Goal: Transaction & Acquisition: Book appointment/travel/reservation

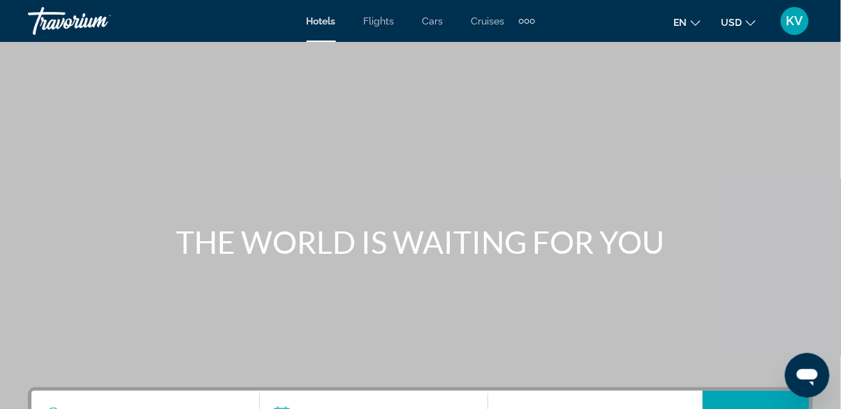
click at [530, 22] on div "Extra navigation items" at bounding box center [532, 21] width 5 height 5
click at [505, 48] on span "Activities" at bounding box center [504, 46] width 41 height 11
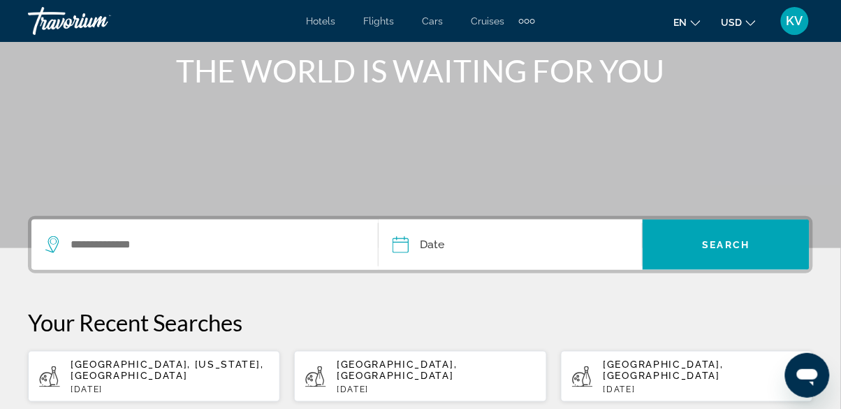
scroll to position [192, 0]
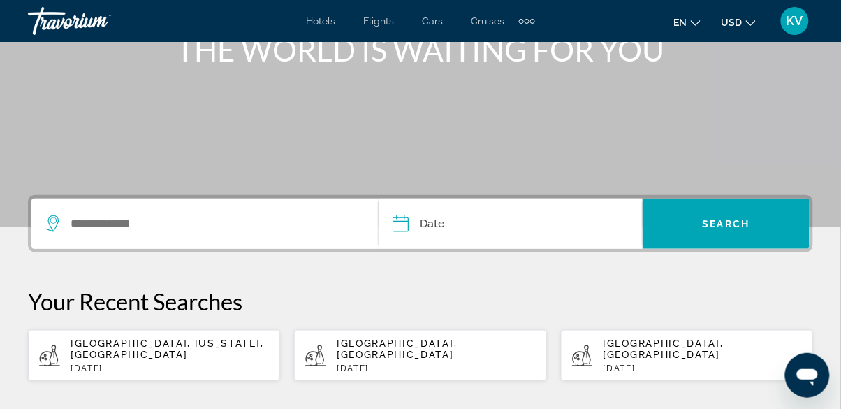
click at [380, 351] on div "[GEOGRAPHIC_DATA], [GEOGRAPHIC_DATA] [DATE]" at bounding box center [436, 356] width 198 height 36
type input "**********"
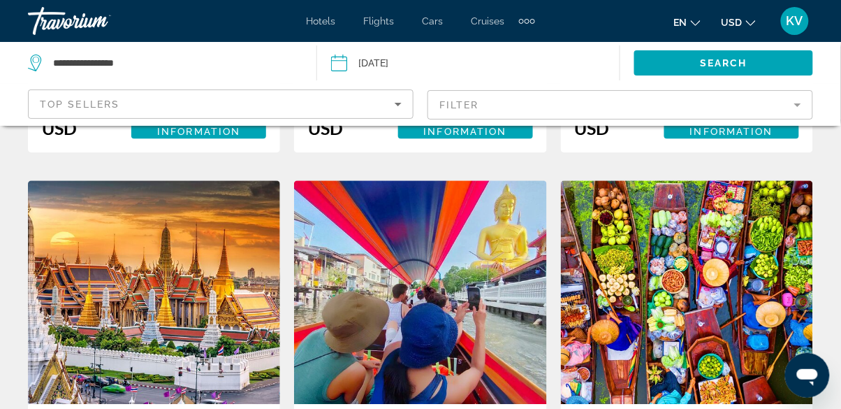
scroll to position [743, 0]
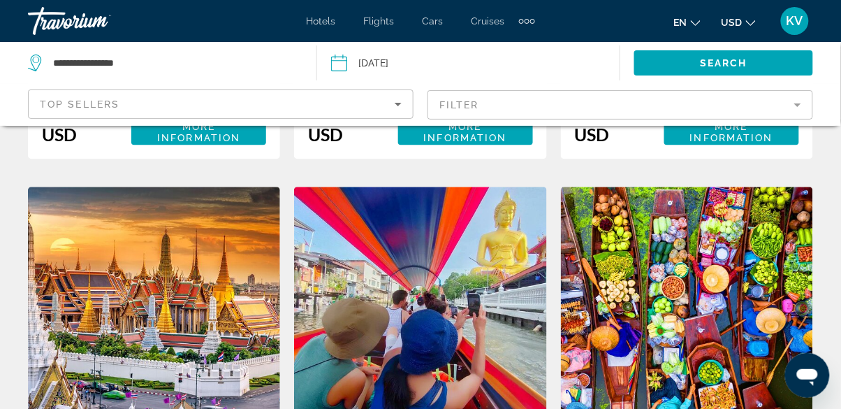
click at [528, 104] on mat-form-field "Filter" at bounding box center [621, 104] width 386 height 29
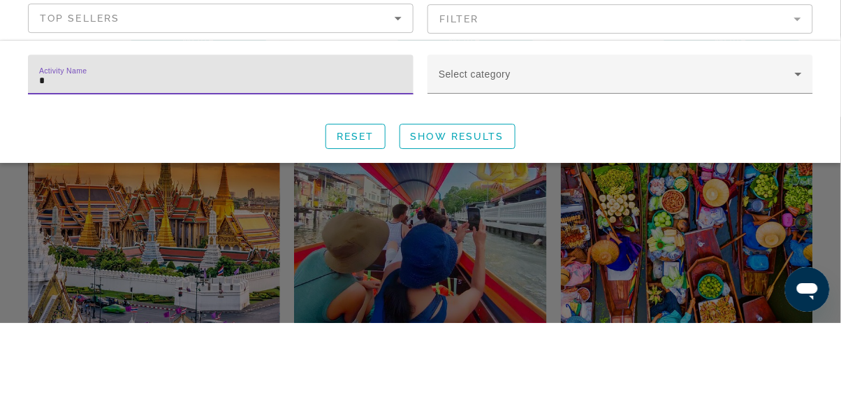
scroll to position [0, 0]
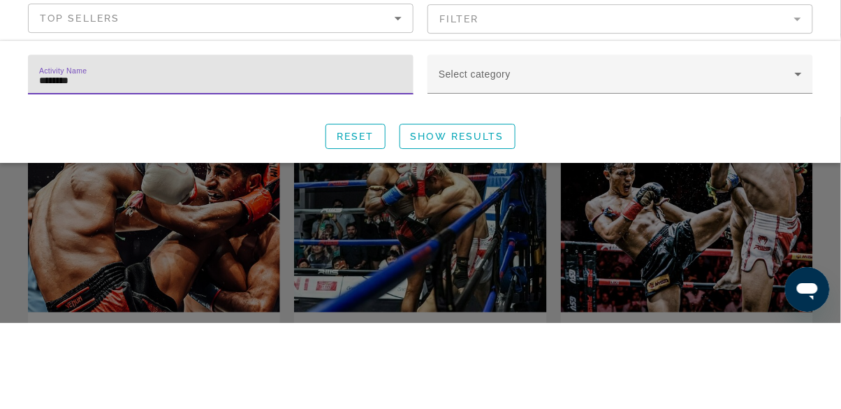
type input "*********"
click at [470, 221] on span "Show Results" at bounding box center [458, 222] width 94 height 11
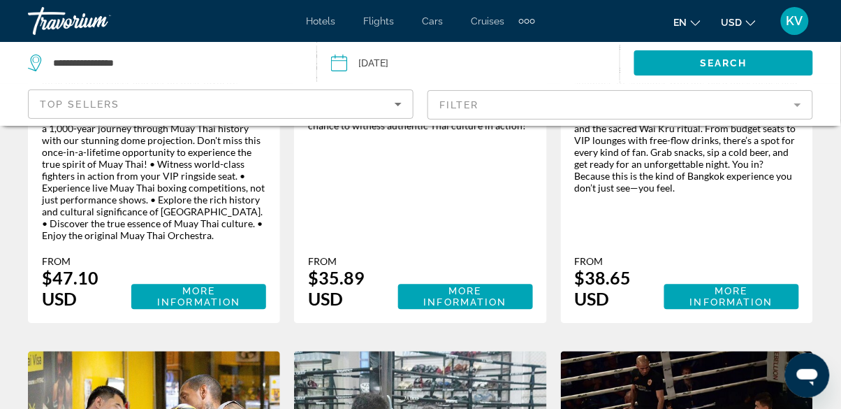
scroll to position [543, 0]
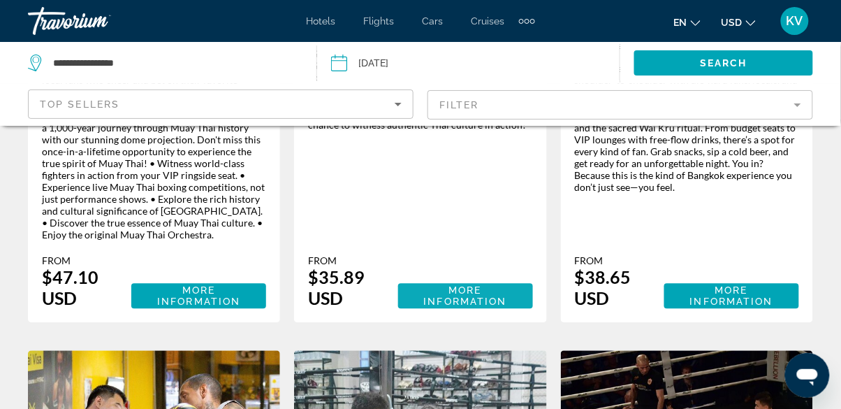
click at [458, 288] on span "More Information" at bounding box center [465, 296] width 83 height 22
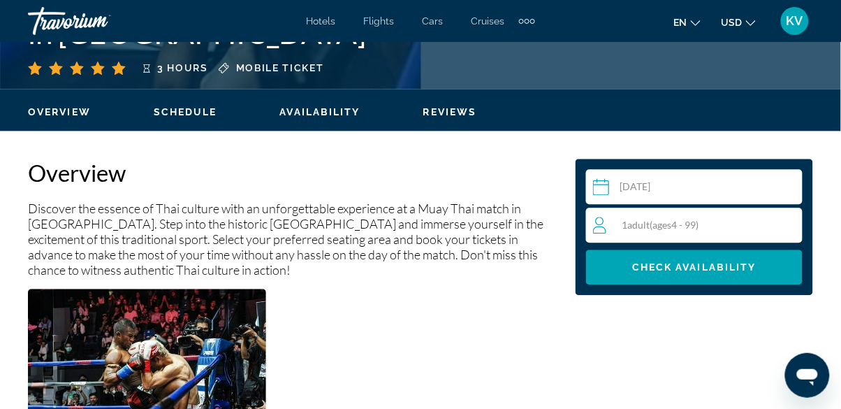
scroll to position [619, 0]
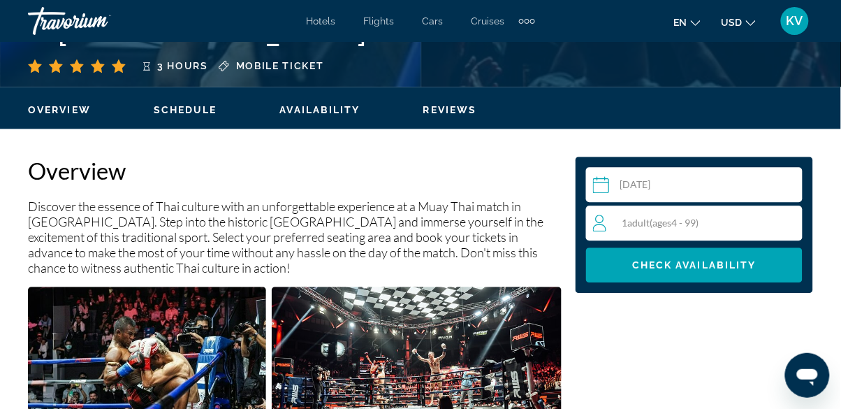
click at [660, 222] on span "ages" at bounding box center [662, 223] width 19 height 12
click at [792, 227] on icon "Increment adults" at bounding box center [789, 222] width 13 height 17
click at [792, 226] on icon "Increment adults" at bounding box center [789, 222] width 13 height 17
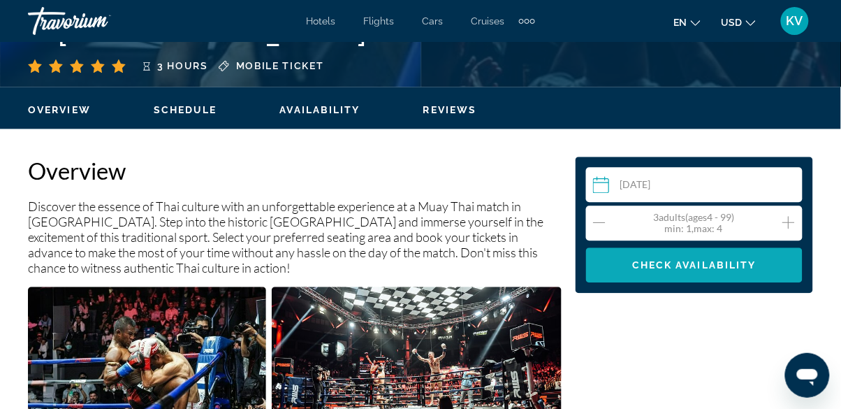
click at [739, 272] on span "Main content" at bounding box center [694, 265] width 217 height 34
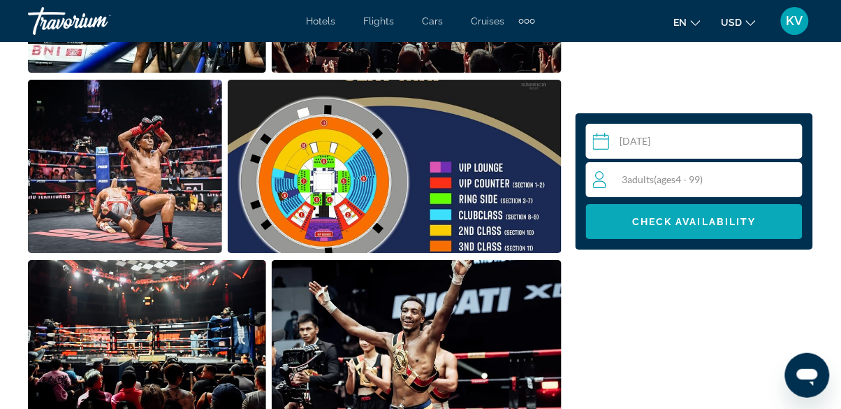
scroll to position [1005, 0]
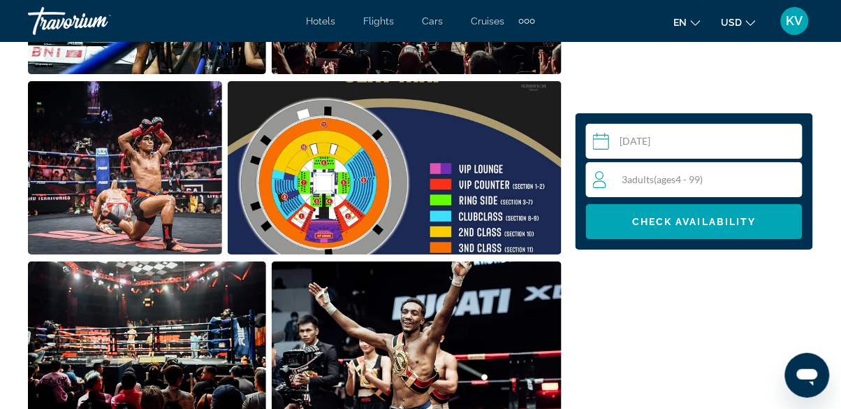
click at [302, 180] on img "Open full-screen image slider" at bounding box center [395, 167] width 334 height 173
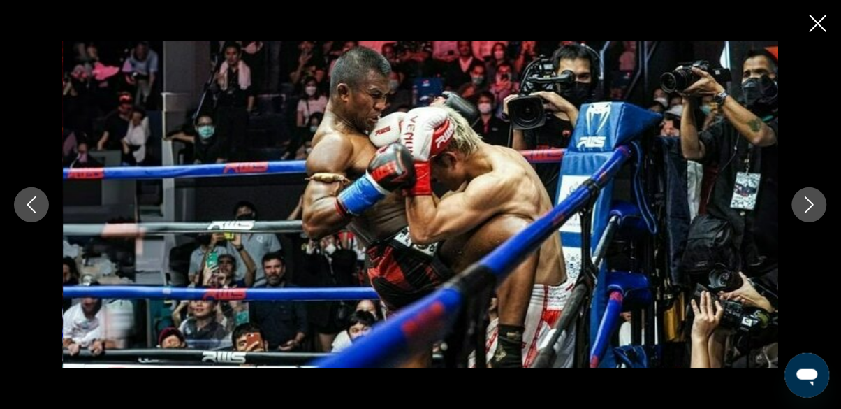
click at [815, 205] on icon "Next image" at bounding box center [809, 204] width 17 height 17
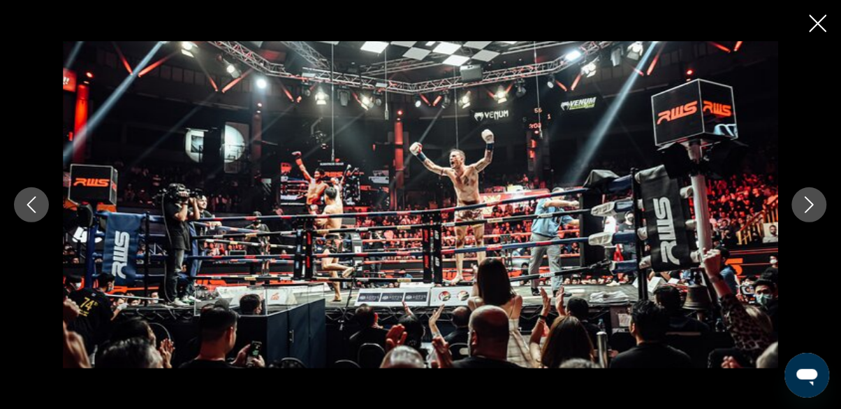
click at [794, 208] on button "Next image" at bounding box center [809, 204] width 35 height 35
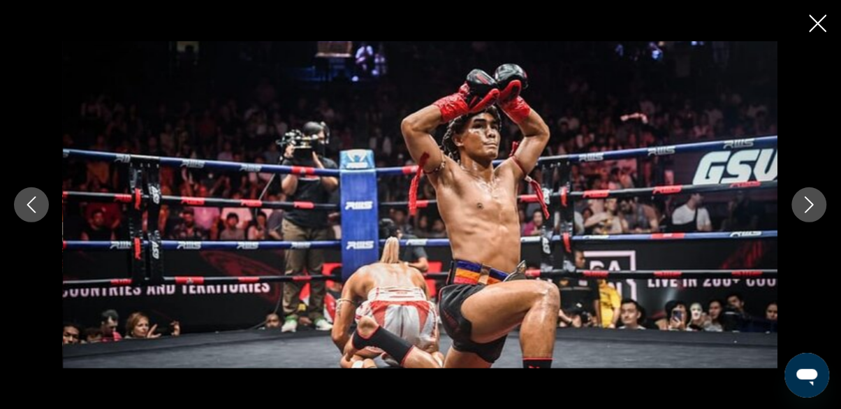
click at [795, 204] on button "Next image" at bounding box center [809, 204] width 35 height 35
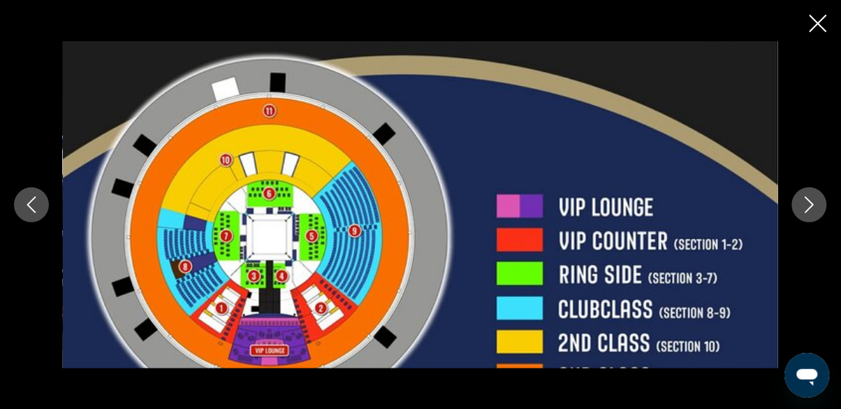
scroll to position [1033, 0]
click at [823, 29] on icon "Close slideshow" at bounding box center [818, 23] width 17 height 17
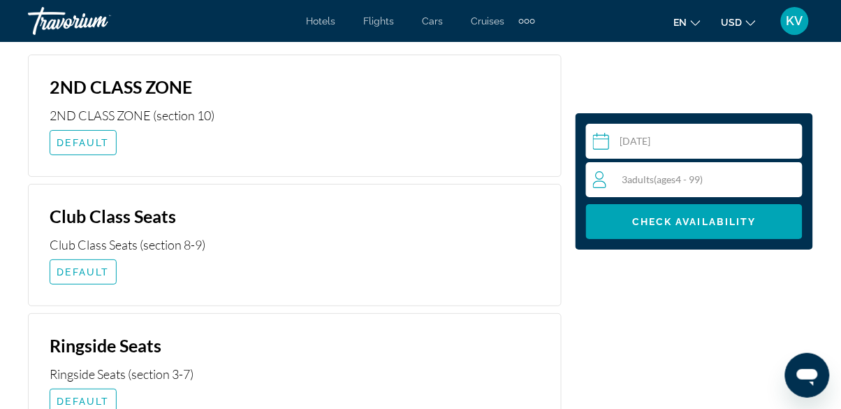
scroll to position [2285, 0]
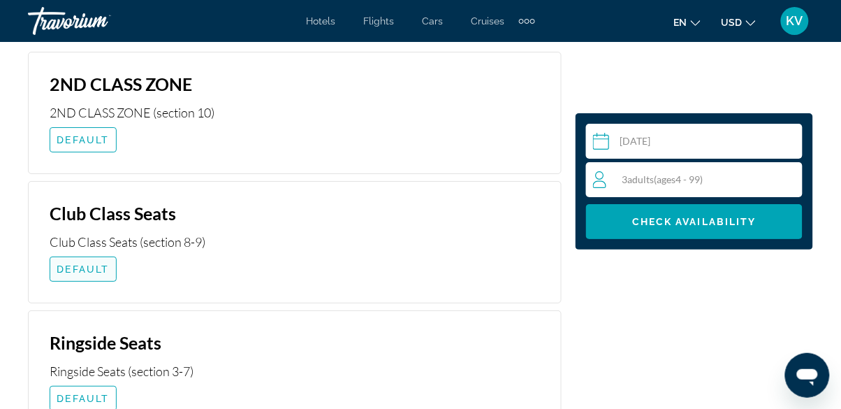
click at [89, 269] on span "DEFAULT" at bounding box center [83, 268] width 52 height 11
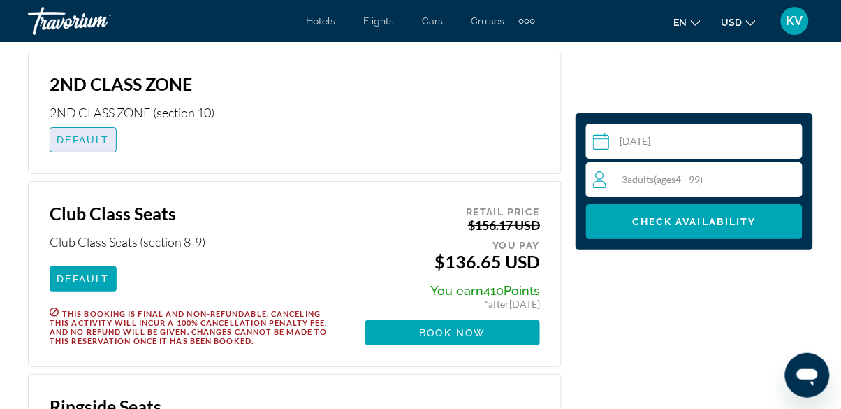
click at [83, 129] on span "Main content" at bounding box center [83, 140] width 66 height 34
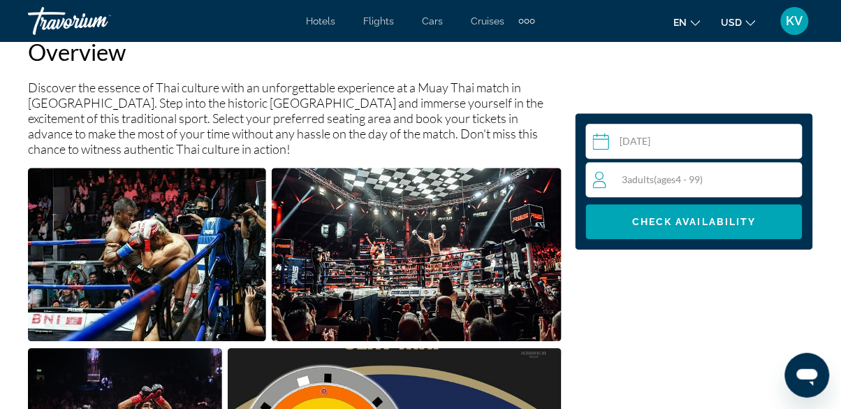
scroll to position [751, 0]
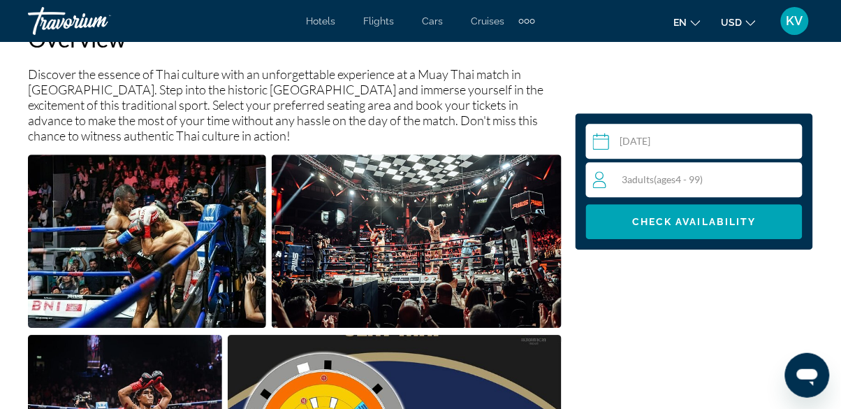
click at [166, 246] on img "Open full-screen image slider" at bounding box center [147, 240] width 238 height 173
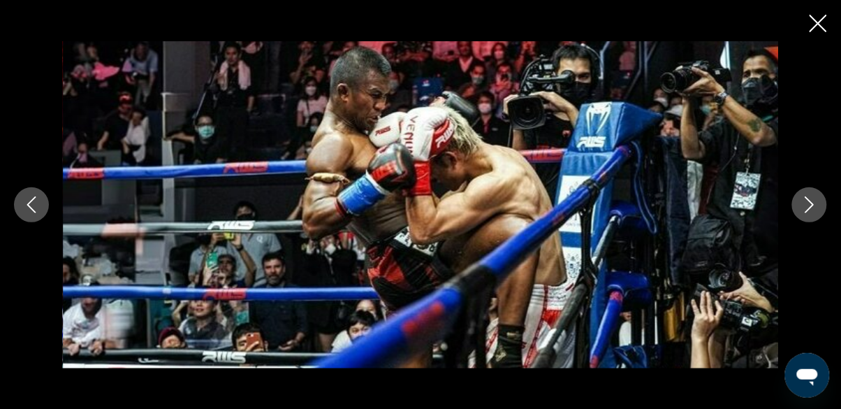
click at [795, 207] on button "Next image" at bounding box center [809, 204] width 35 height 35
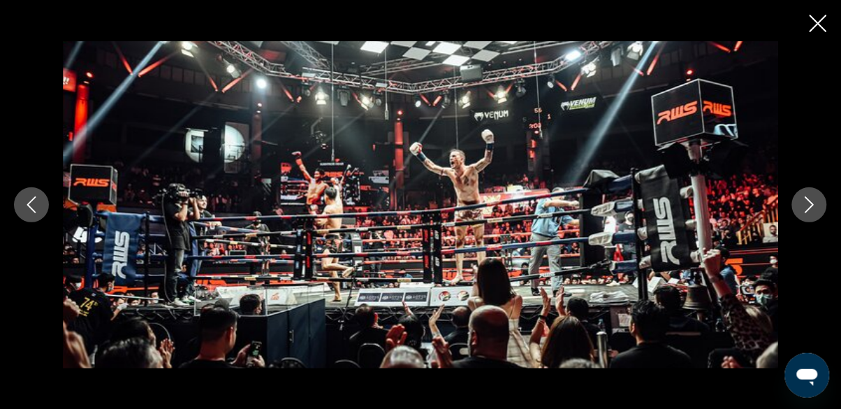
click at [799, 213] on button "Next image" at bounding box center [809, 204] width 35 height 35
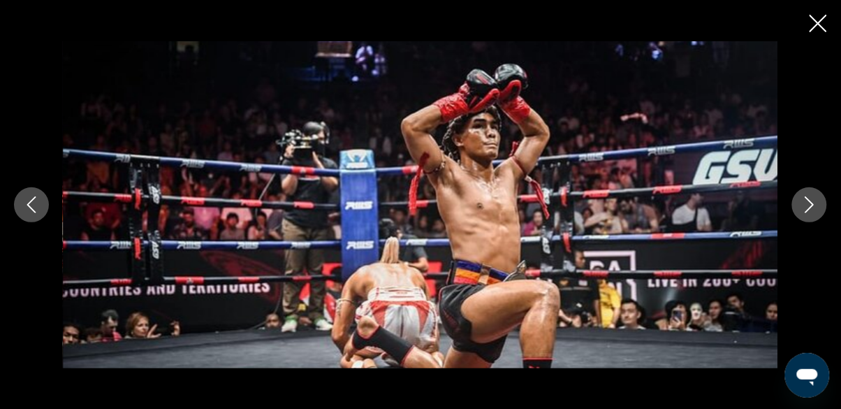
click at [795, 197] on button "Next image" at bounding box center [809, 204] width 35 height 35
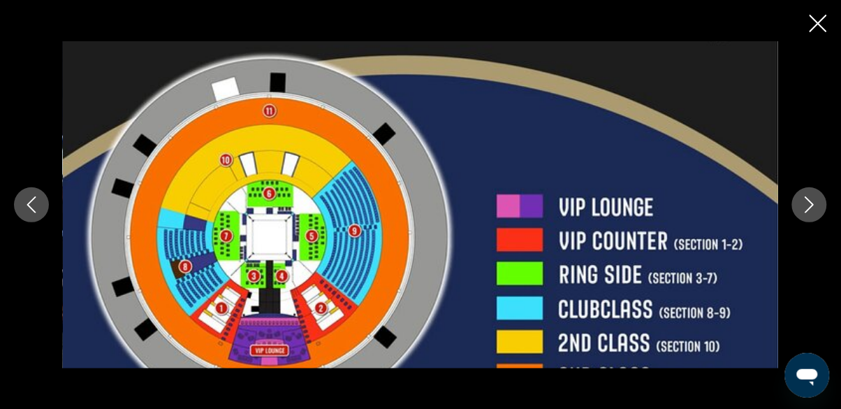
click at [797, 212] on button "Next image" at bounding box center [809, 204] width 35 height 35
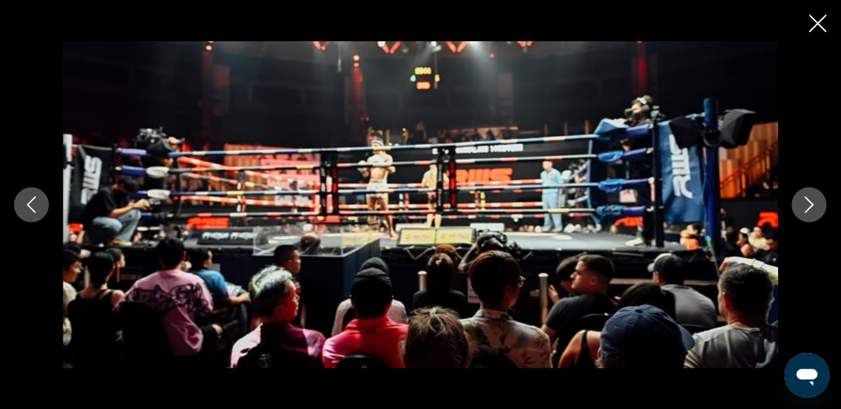
click at [800, 208] on button "Next image" at bounding box center [809, 204] width 35 height 35
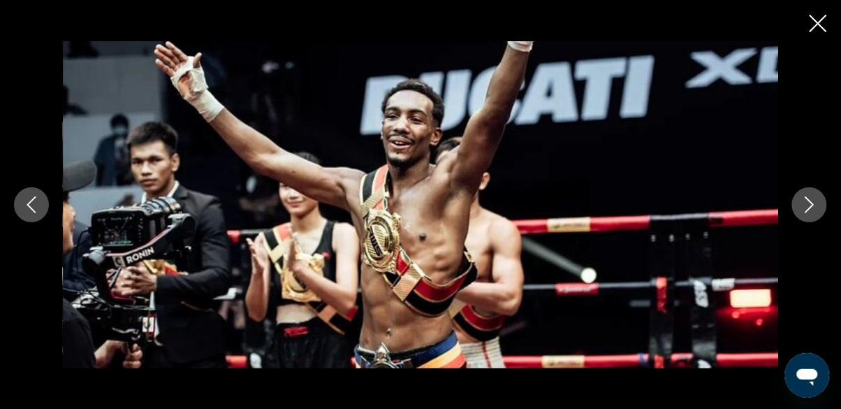
click at [803, 211] on icon "Next image" at bounding box center [809, 204] width 17 height 17
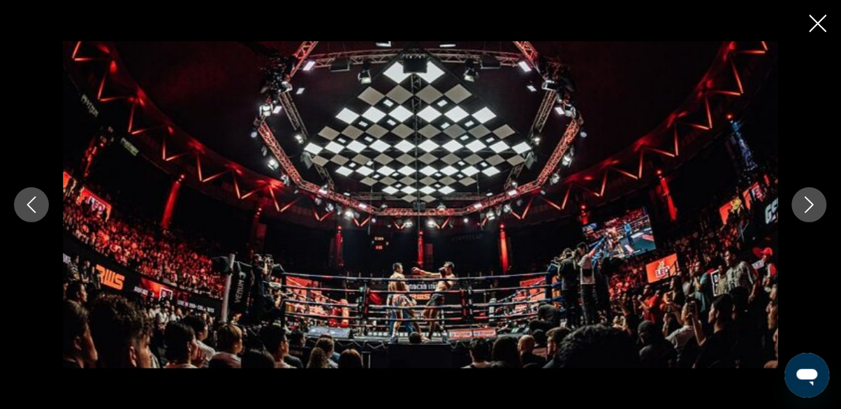
click at [801, 209] on button "Next image" at bounding box center [809, 204] width 35 height 35
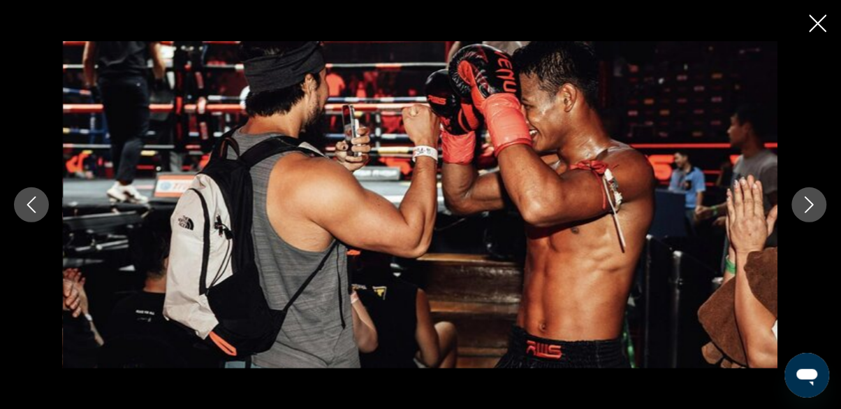
click at [795, 201] on button "Next image" at bounding box center [809, 204] width 35 height 35
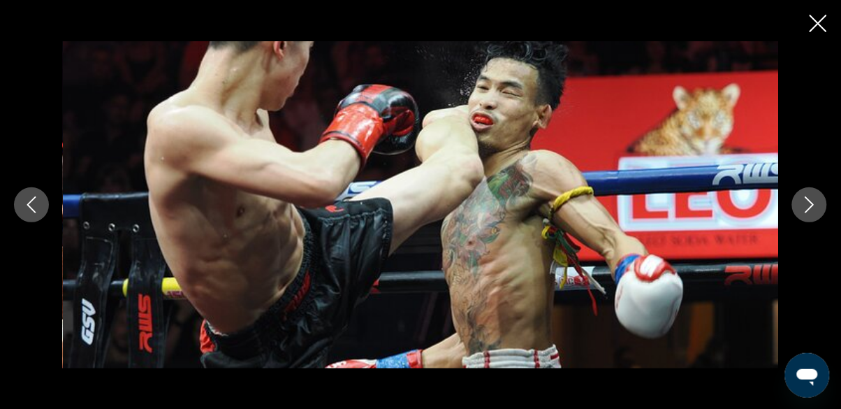
click at [804, 208] on icon "Next image" at bounding box center [809, 204] width 17 height 17
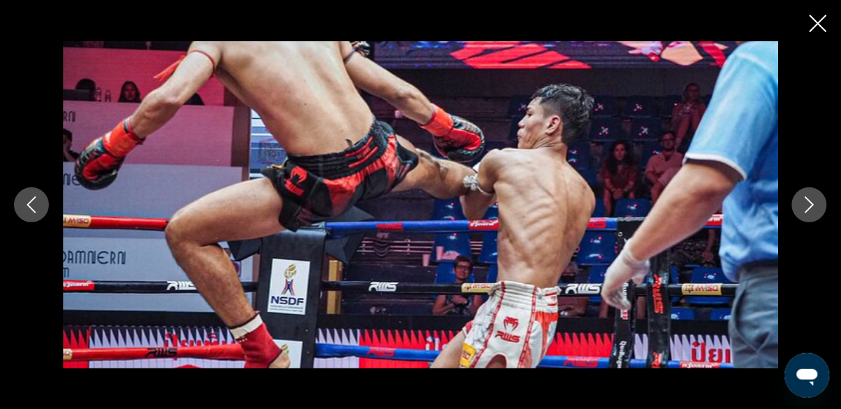
click at [812, 41] on div "prev next" at bounding box center [420, 204] width 841 height 327
click at [825, 41] on div "prev next" at bounding box center [420, 204] width 841 height 327
click at [818, 41] on div "prev next" at bounding box center [420, 204] width 841 height 327
click at [812, 26] on icon "Close slideshow" at bounding box center [818, 23] width 17 height 17
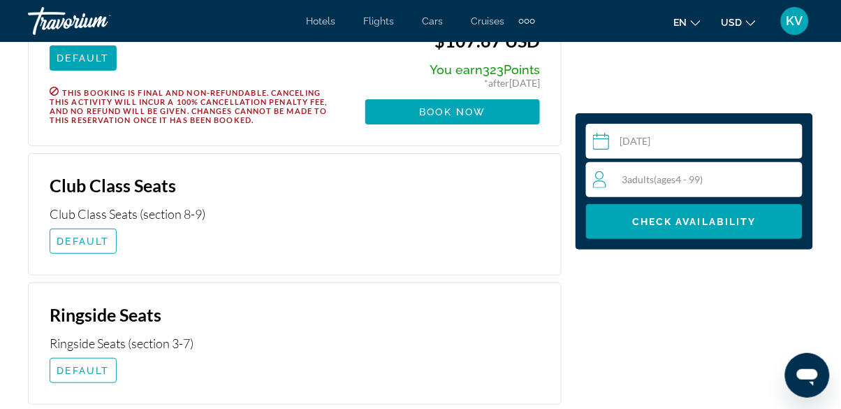
scroll to position [2379, 0]
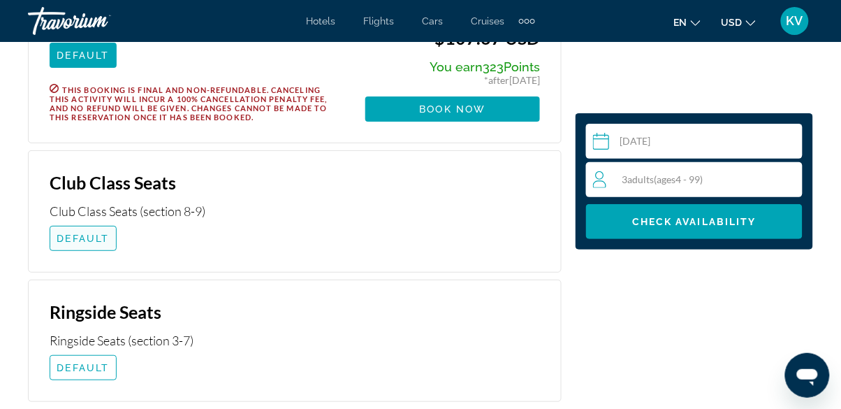
click at [76, 228] on span "Main content" at bounding box center [83, 239] width 66 height 34
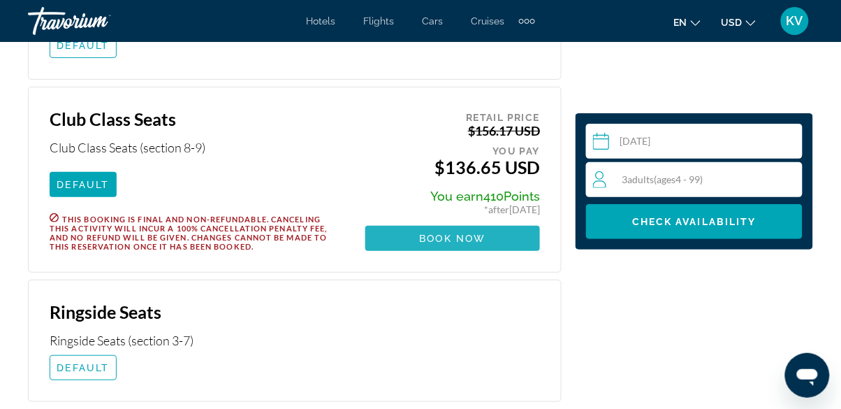
click at [464, 233] on span "Book now" at bounding box center [453, 238] width 66 height 11
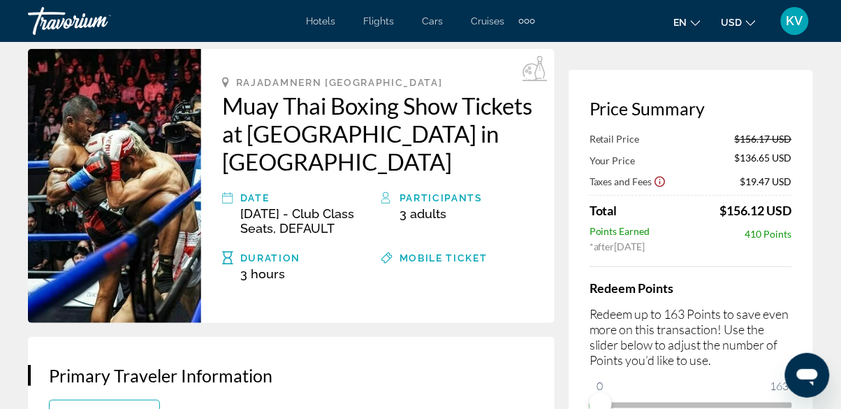
scroll to position [57, 0]
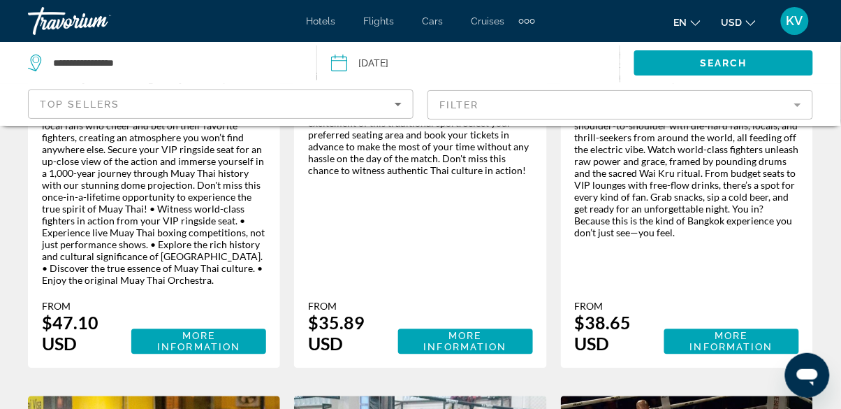
scroll to position [501, 0]
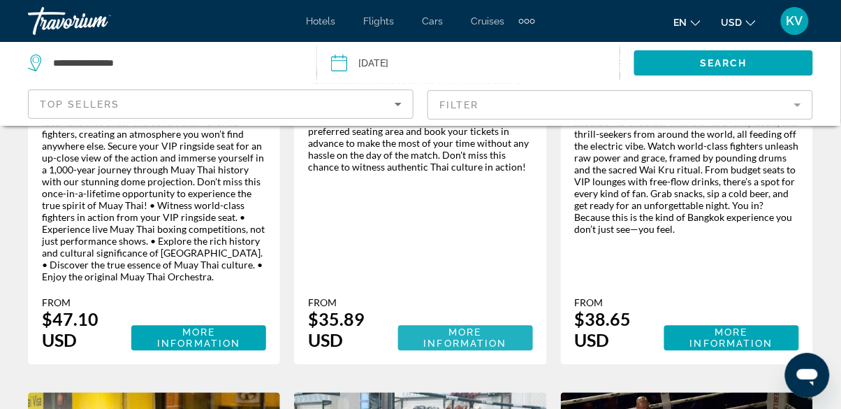
click at [465, 329] on span "More Information" at bounding box center [465, 338] width 83 height 22
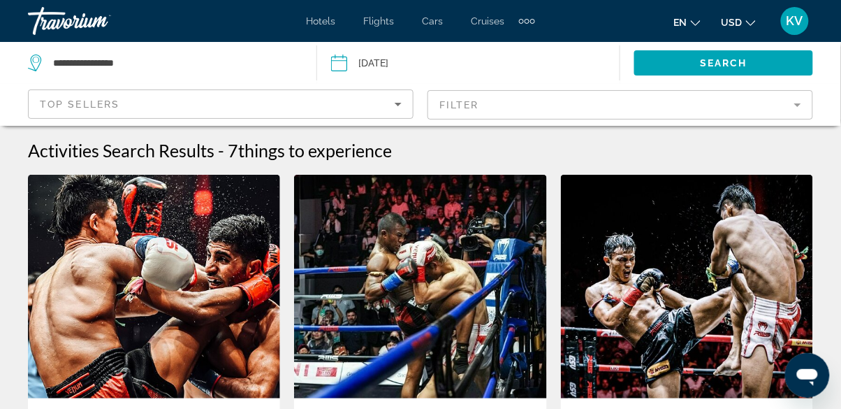
click at [660, 282] on img "Main content" at bounding box center [687, 287] width 252 height 224
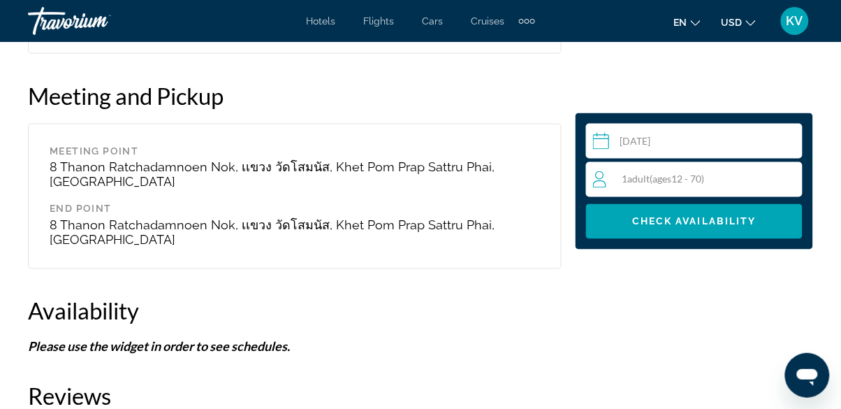
scroll to position [2813, 0]
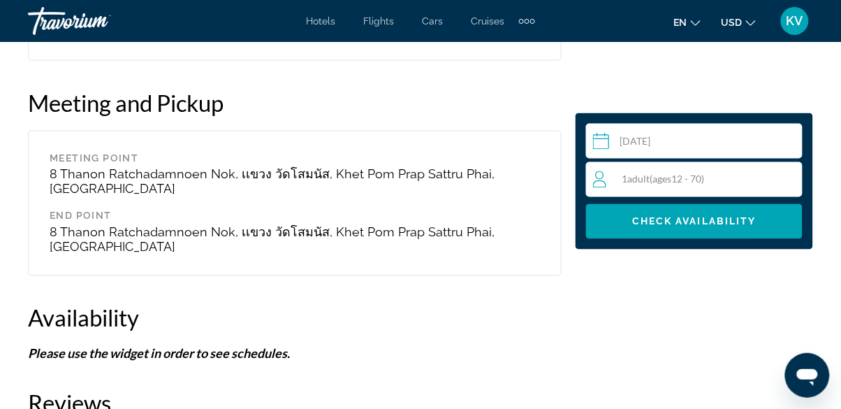
click at [676, 180] on span "( ages [DEMOGRAPHIC_DATA])" at bounding box center [678, 179] width 55 height 12
click at [792, 175] on icon "Increment adults" at bounding box center [789, 179] width 13 height 17
click at [790, 177] on icon "Increment adults" at bounding box center [789, 179] width 13 height 17
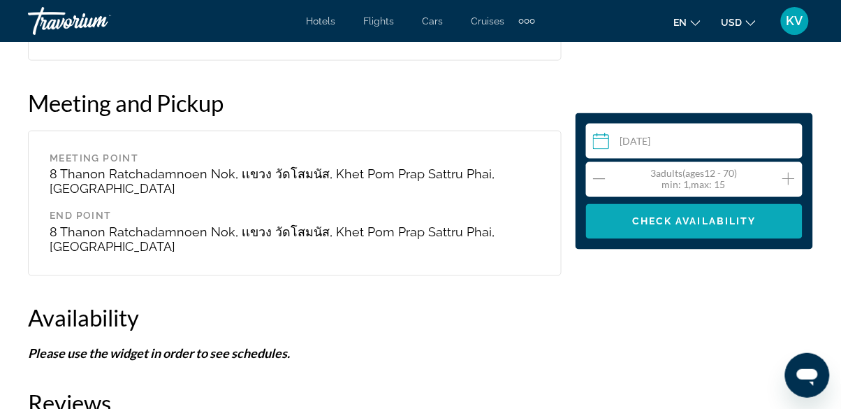
click at [700, 218] on span "Check Availability" at bounding box center [694, 221] width 124 height 11
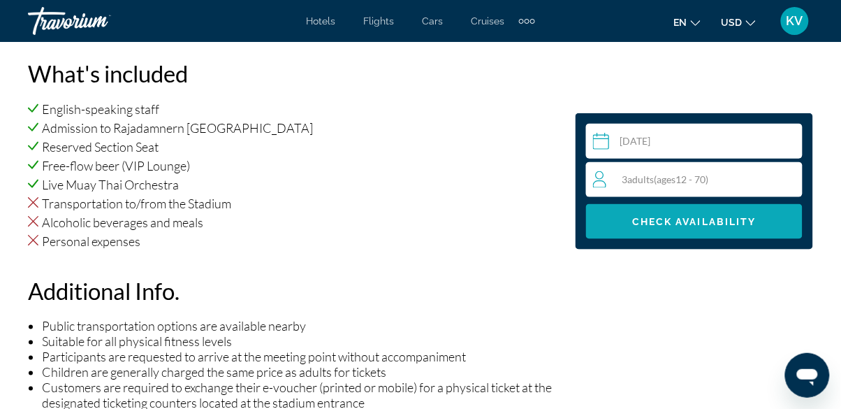
scroll to position [1470, 0]
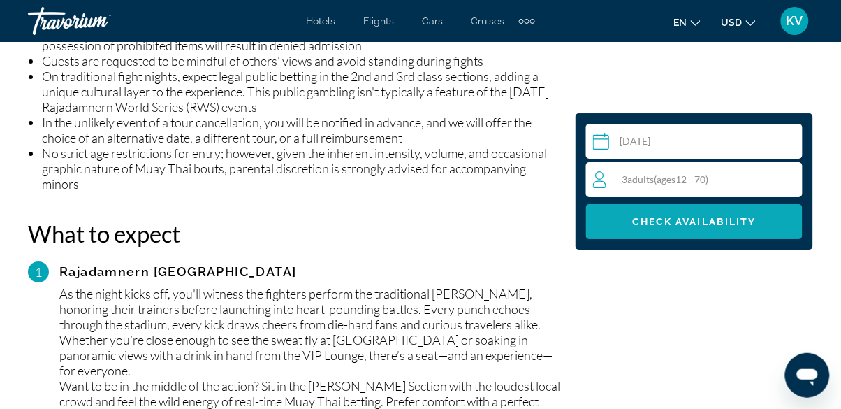
click at [706, 223] on span "Check Availability" at bounding box center [694, 221] width 124 height 11
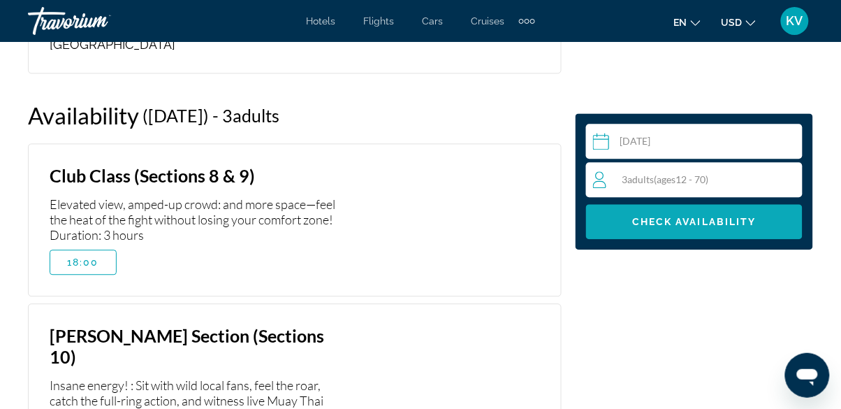
scroll to position [3015, 0]
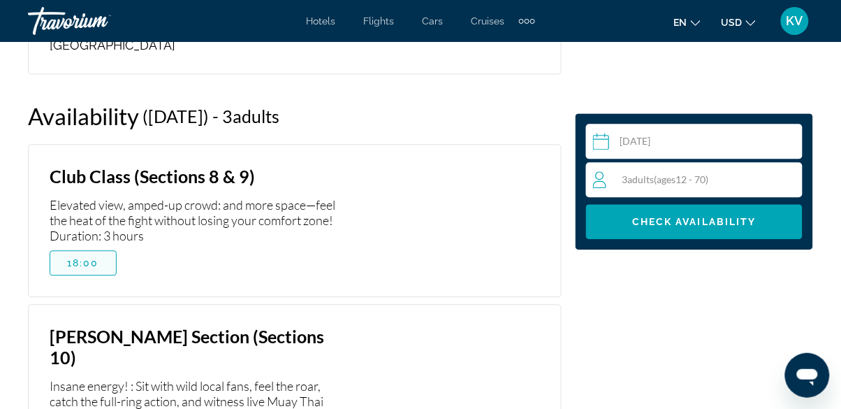
click at [82, 257] on span "18:00" at bounding box center [83, 262] width 32 height 11
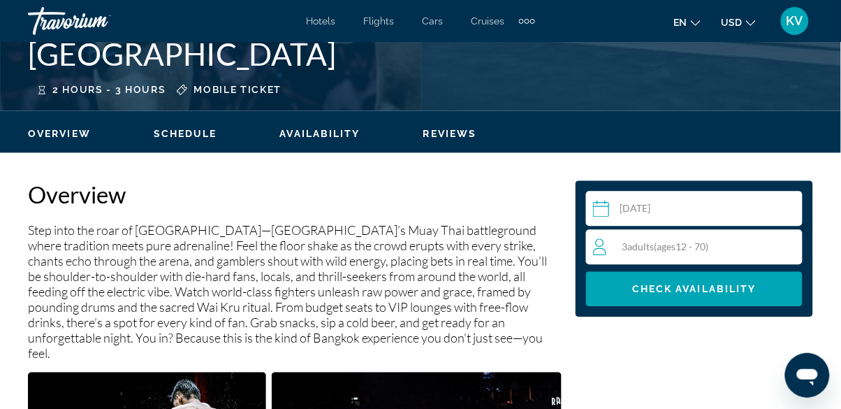
scroll to position [594, 0]
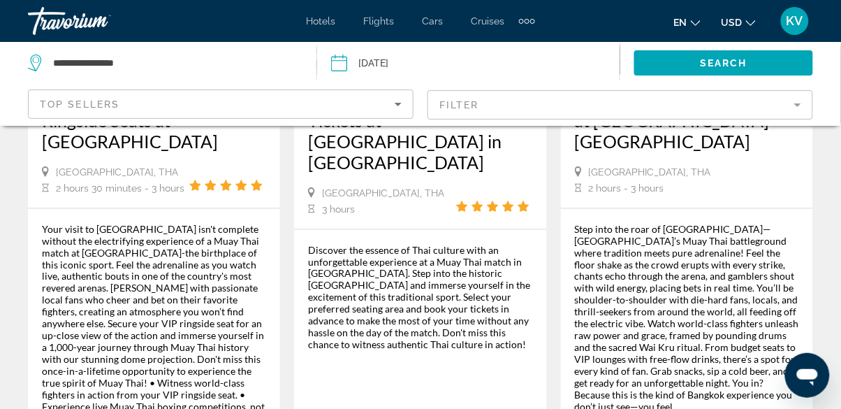
scroll to position [325, 0]
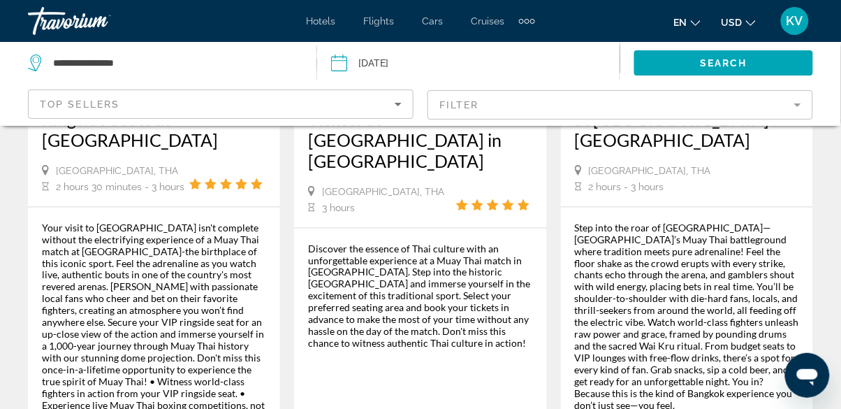
click at [693, 304] on div "Step into the roar of [GEOGRAPHIC_DATA]—[GEOGRAPHIC_DATA]’s Muay Thai battlegro…" at bounding box center [687, 317] width 224 height 190
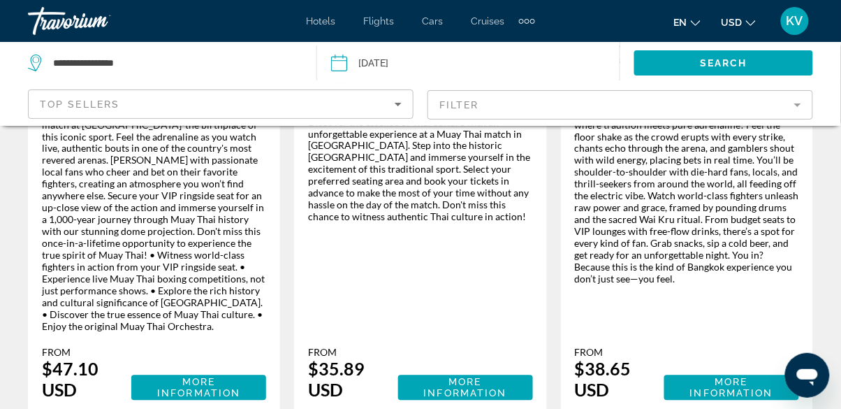
scroll to position [463, 0]
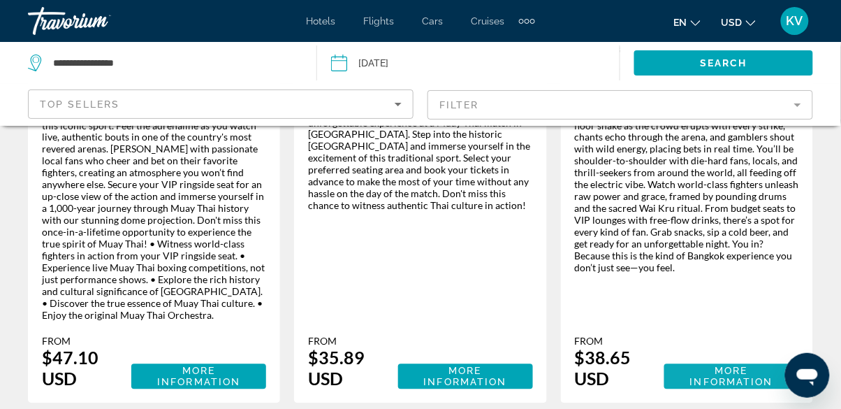
click at [722, 365] on span "More Information" at bounding box center [731, 376] width 83 height 22
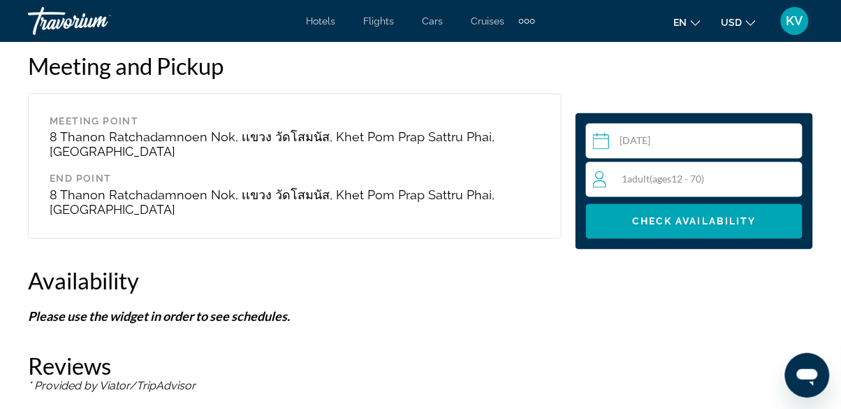
scroll to position [2850, 0]
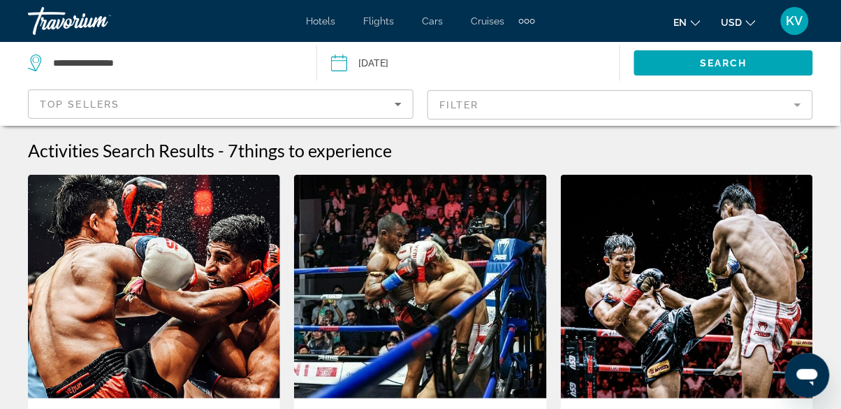
click at [414, 300] on img "Main content" at bounding box center [420, 287] width 252 height 224
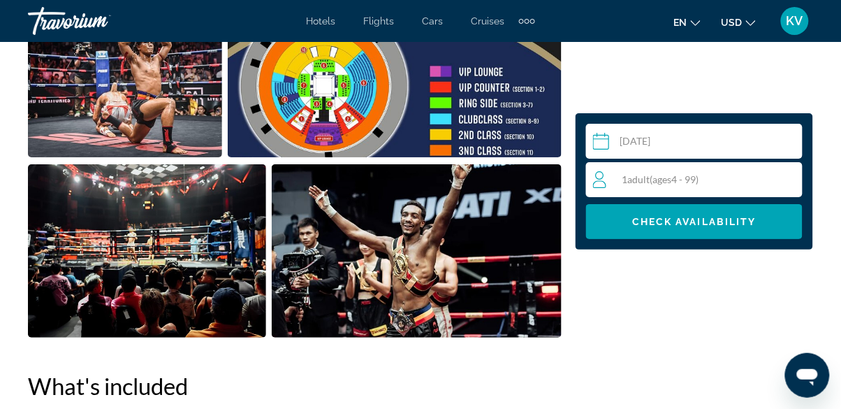
scroll to position [1111, 0]
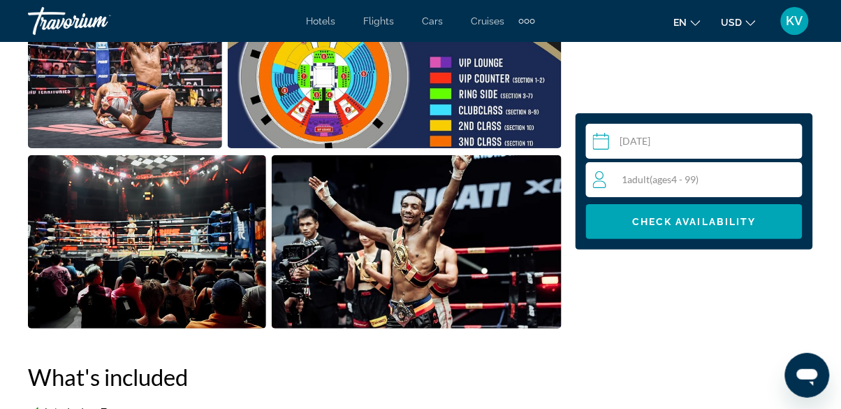
click at [716, 176] on div "1 Adult Adults ( ages [DEMOGRAPHIC_DATA])" at bounding box center [697, 179] width 209 height 17
click at [785, 178] on icon "Increment adults" at bounding box center [789, 179] width 13 height 13
click at [785, 176] on icon "Increment adults" at bounding box center [789, 179] width 13 height 17
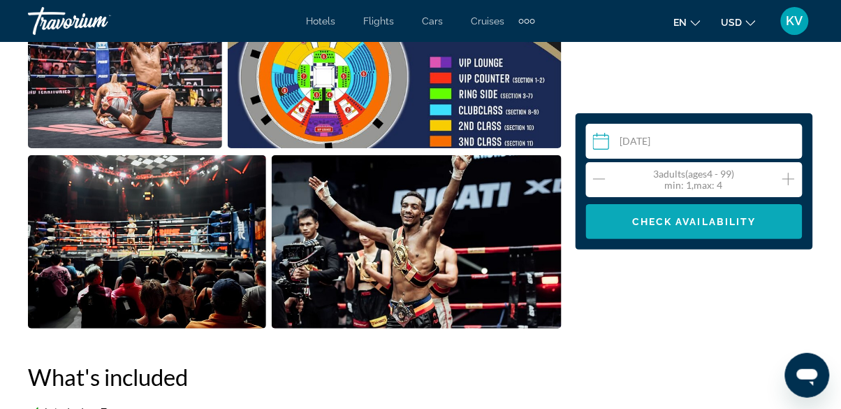
click at [724, 229] on span "Main content" at bounding box center [694, 222] width 217 height 34
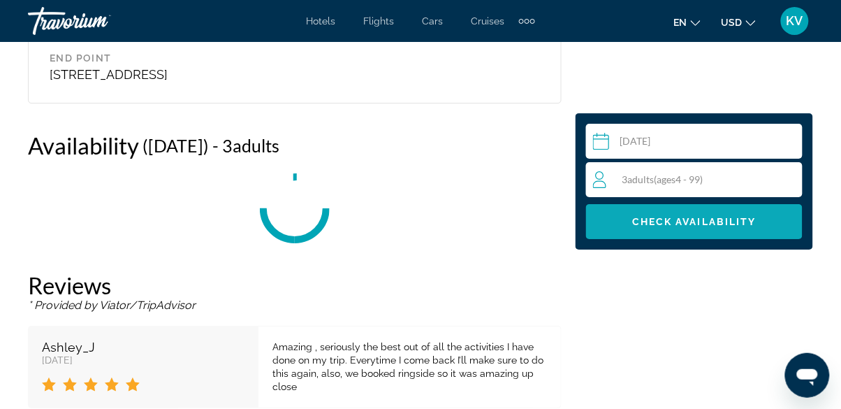
scroll to position [2210, 0]
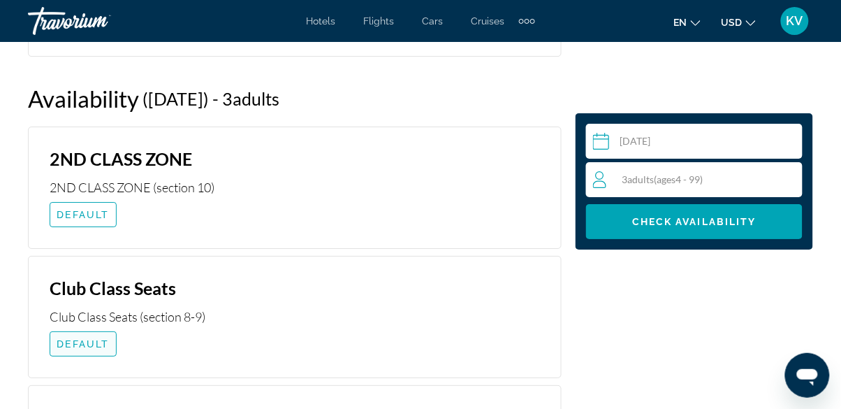
click at [81, 350] on span "Main content" at bounding box center [83, 344] width 66 height 34
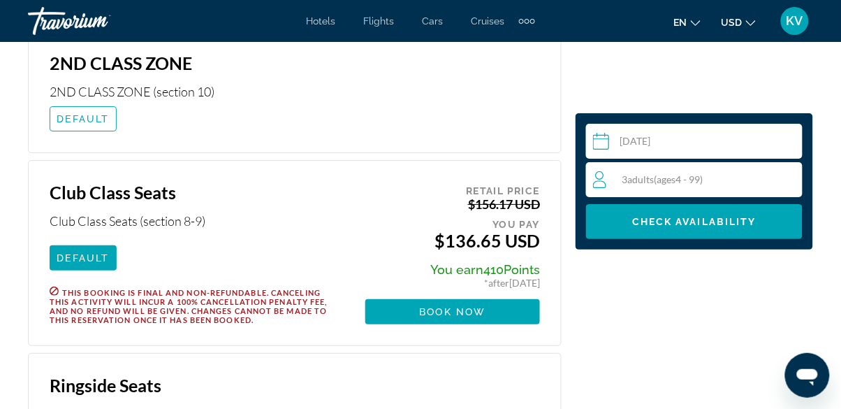
scroll to position [2309, 0]
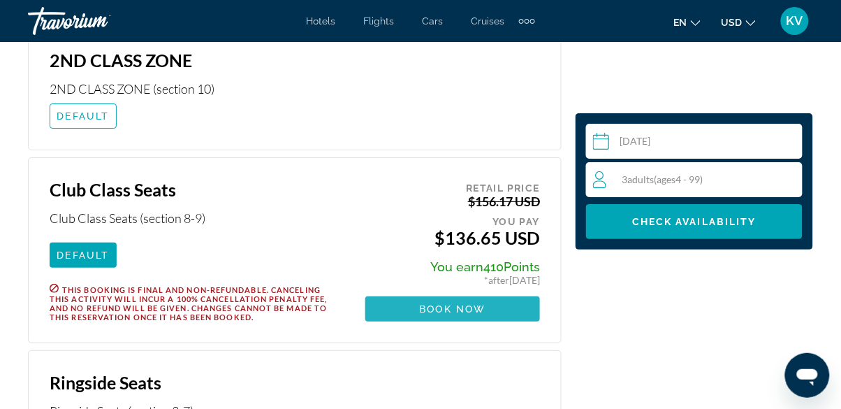
click at [466, 310] on span "Book now" at bounding box center [453, 308] width 66 height 11
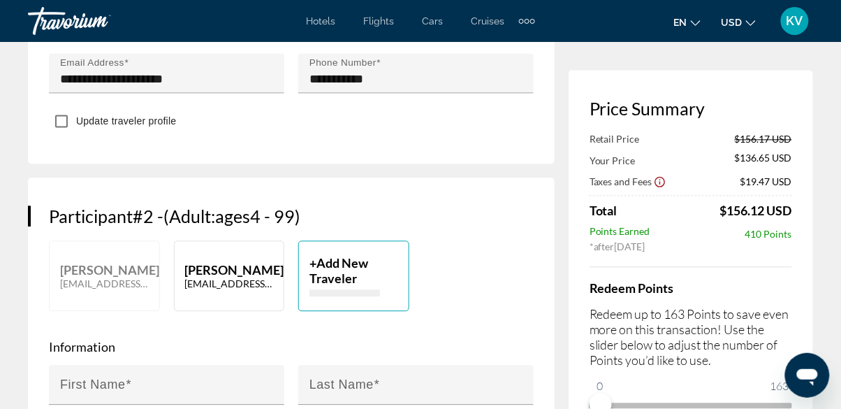
scroll to position [610, 0]
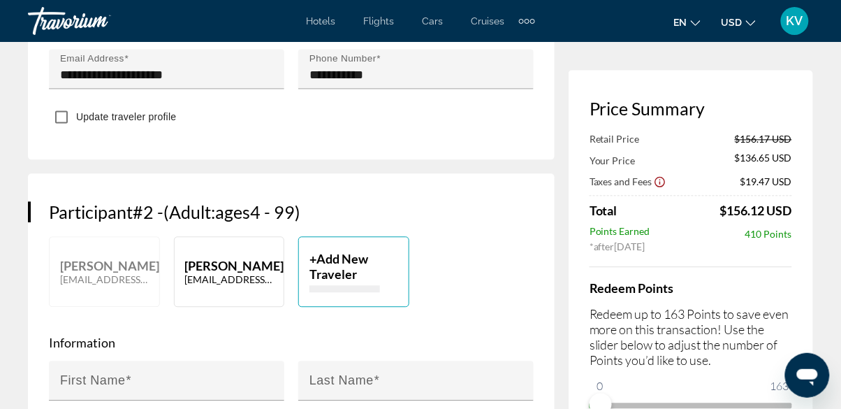
click at [214, 284] on p "[EMAIL_ADDRESS][DOMAIN_NAME]" at bounding box center [229, 279] width 89 height 12
type input "******"
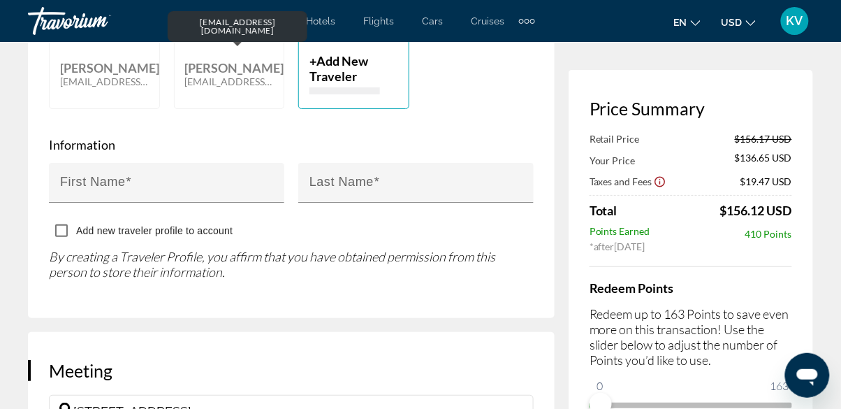
scroll to position [1120, 0]
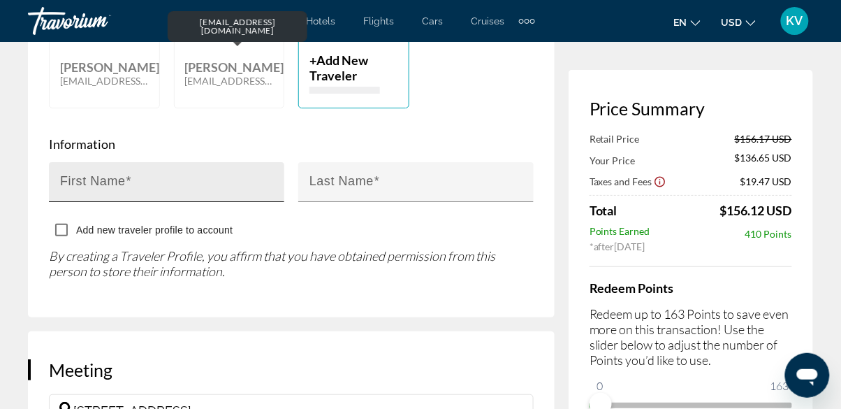
click at [99, 184] on mat-label "First Name" at bounding box center [93, 182] width 66 height 14
click at [99, 184] on input "First Name" at bounding box center [171, 188] width 222 height 17
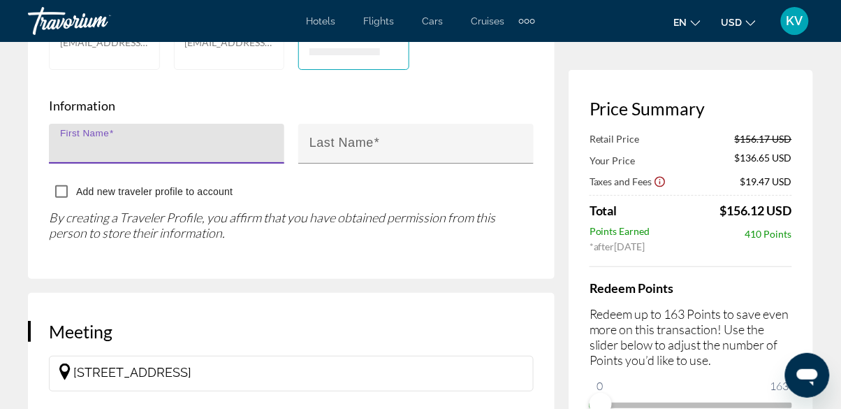
scroll to position [1187, 0]
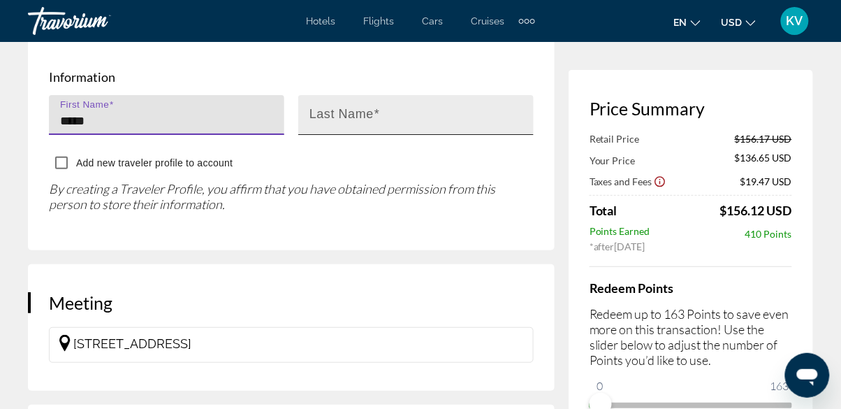
type input "*****"
click at [349, 110] on mat-label "Last Name" at bounding box center [342, 115] width 64 height 14
click at [349, 113] on input "Last Name" at bounding box center [421, 121] width 222 height 17
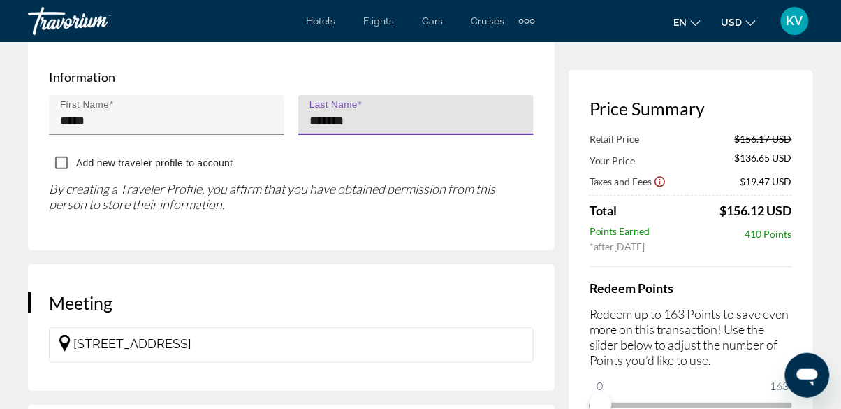
type input "*******"
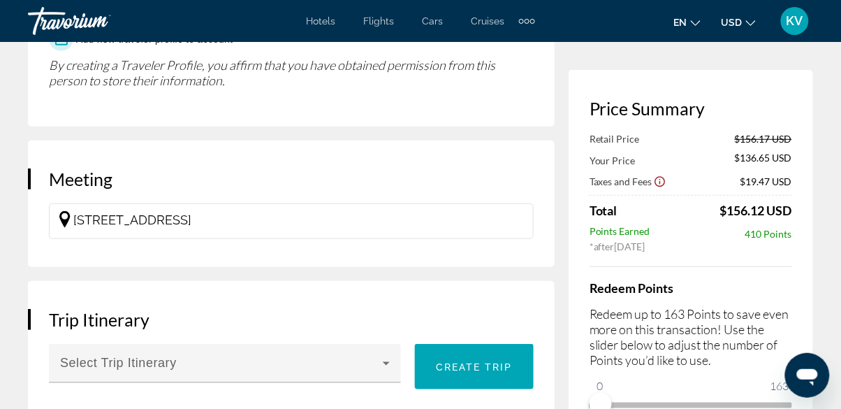
scroll to position [1311, 0]
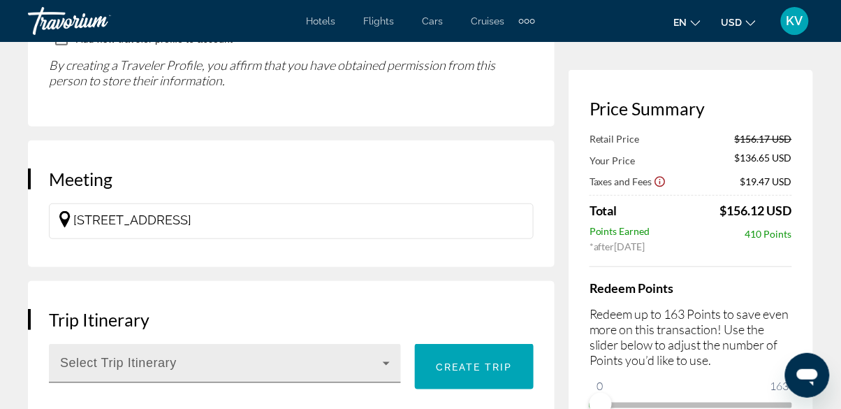
click at [380, 363] on icon "Main content" at bounding box center [386, 363] width 17 height 17
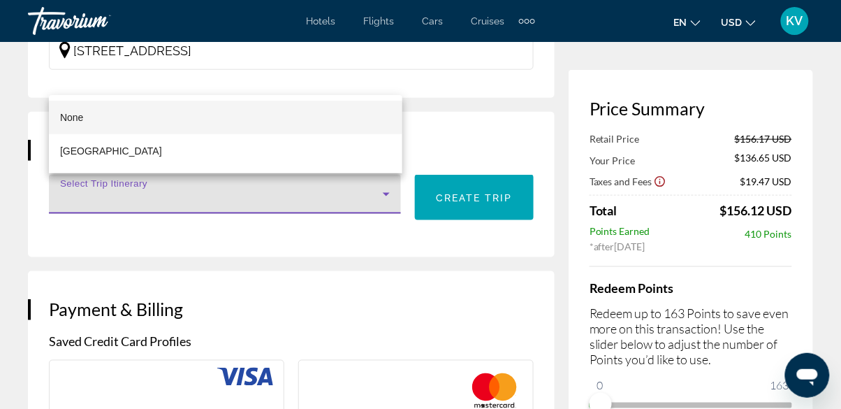
scroll to position [1481, 0]
click at [479, 141] on div at bounding box center [420, 204] width 841 height 409
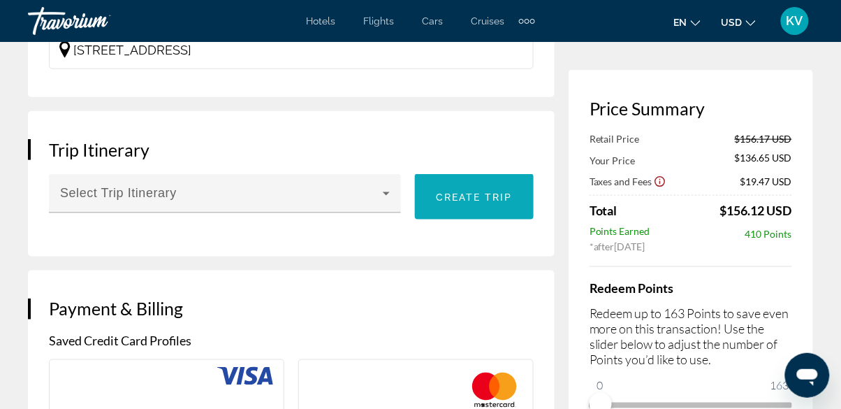
click at [486, 203] on span "Main content" at bounding box center [474, 197] width 119 height 34
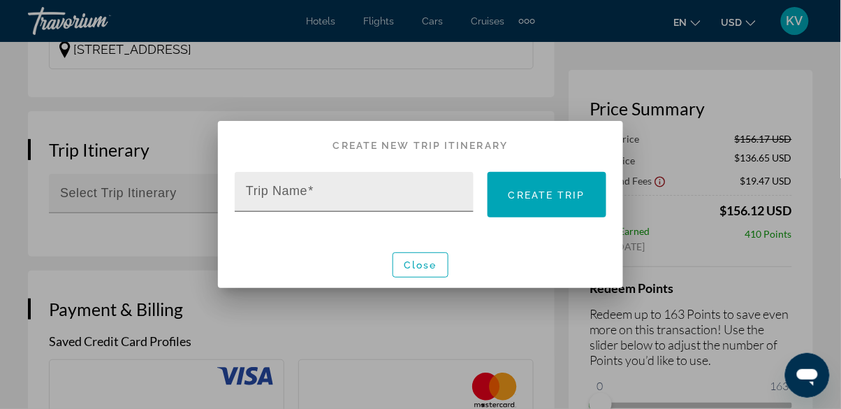
click at [293, 198] on mat-label "Trip Name" at bounding box center [276, 191] width 61 height 14
click at [293, 206] on input "Trip Name" at bounding box center [358, 197] width 225 height 17
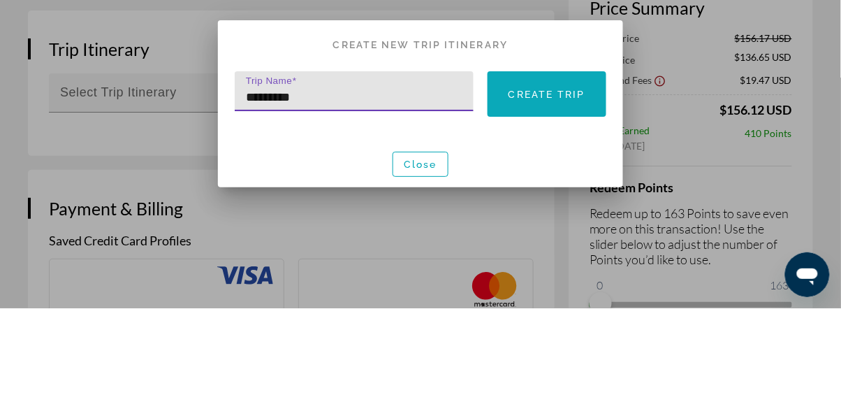
type input "********"
click at [573, 203] on span at bounding box center [547, 195] width 119 height 34
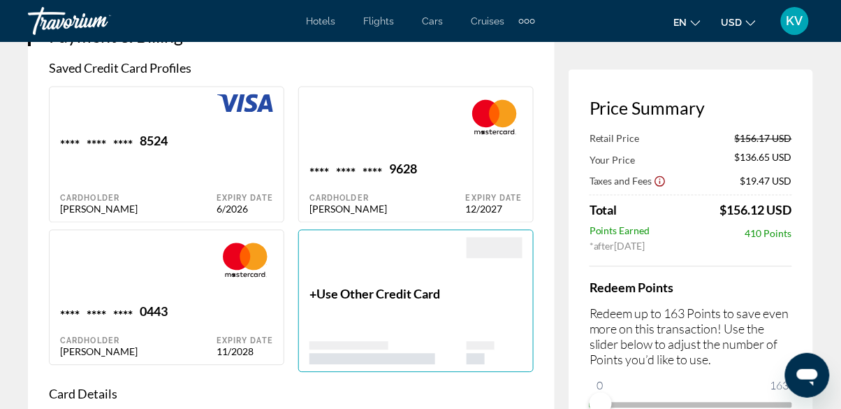
scroll to position [1773, 0]
click at [423, 143] on div "Main content" at bounding box center [388, 127] width 157 height 67
type input "*******"
type input "****"
type input "**********"
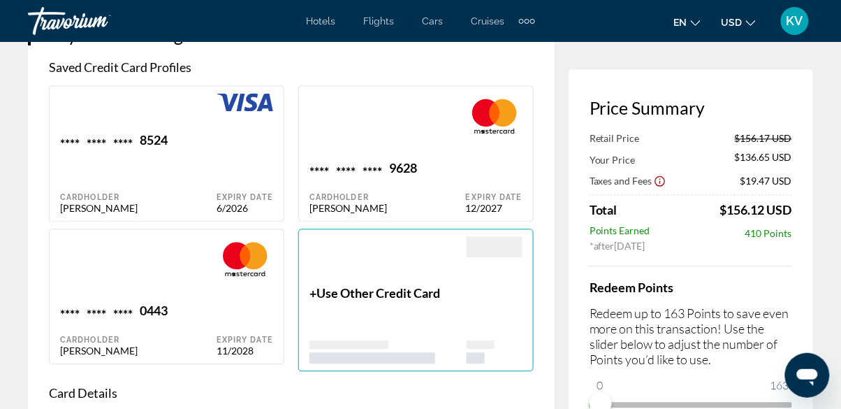
type input "**********"
type input "*******"
type input "*****"
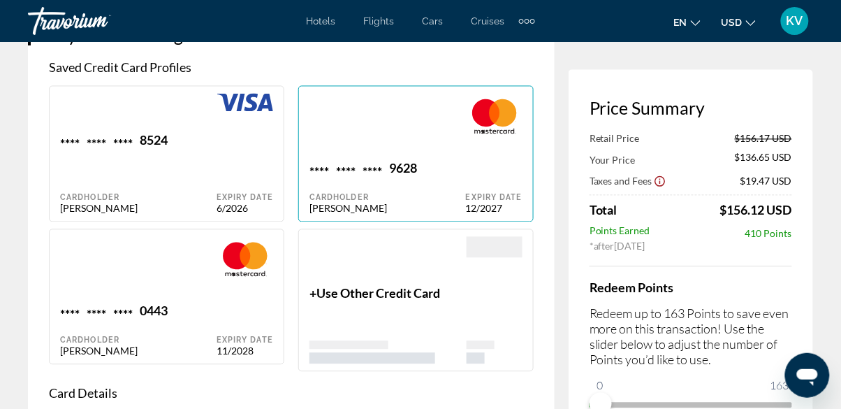
click at [392, 286] on span "Use Other Credit Card" at bounding box center [379, 293] width 124 height 15
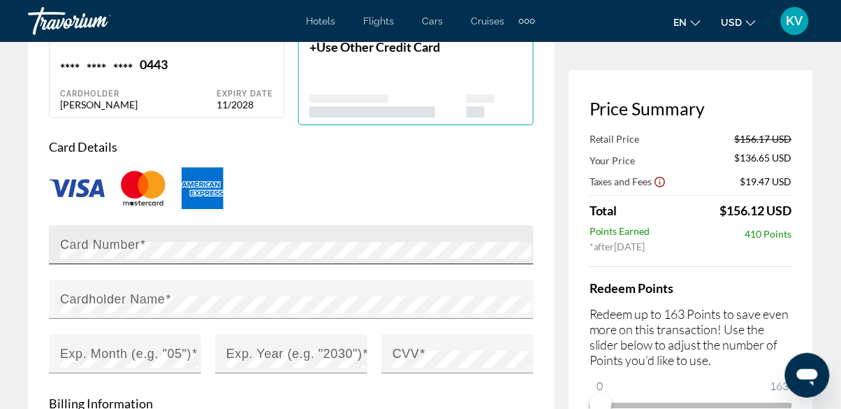
click at [109, 242] on mat-label "Card Number" at bounding box center [100, 244] width 80 height 14
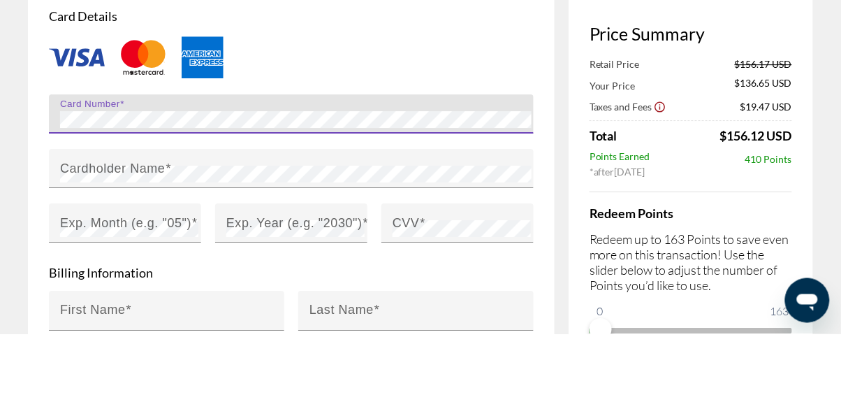
scroll to position [2075, 0]
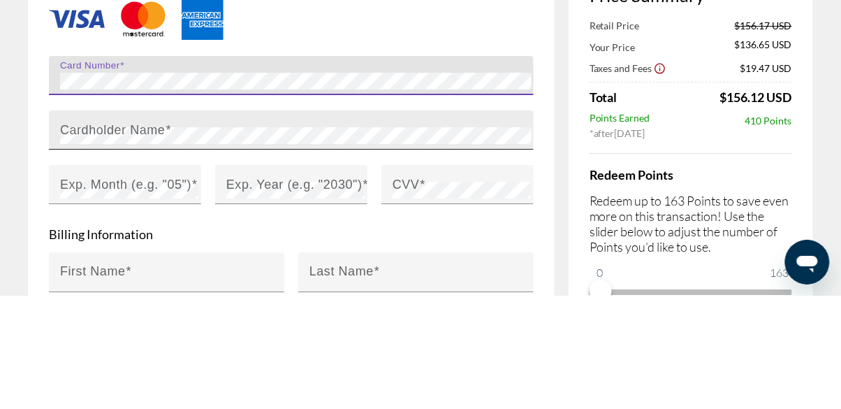
click at [79, 246] on mat-label "Cardholder Name" at bounding box center [113, 242] width 106 height 14
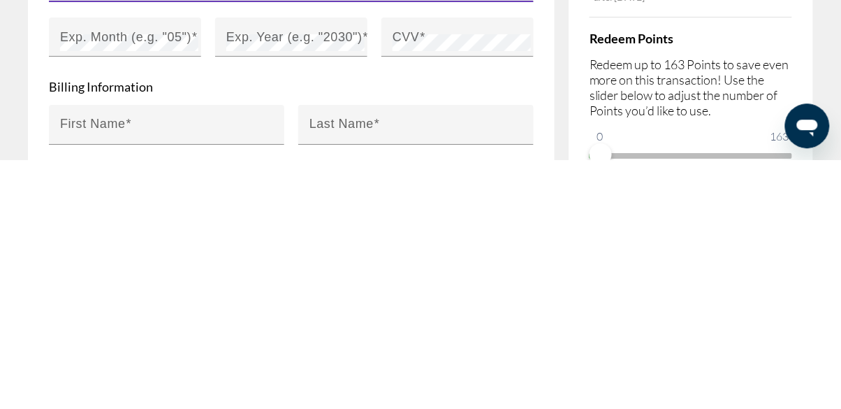
scroll to position [2090, 0]
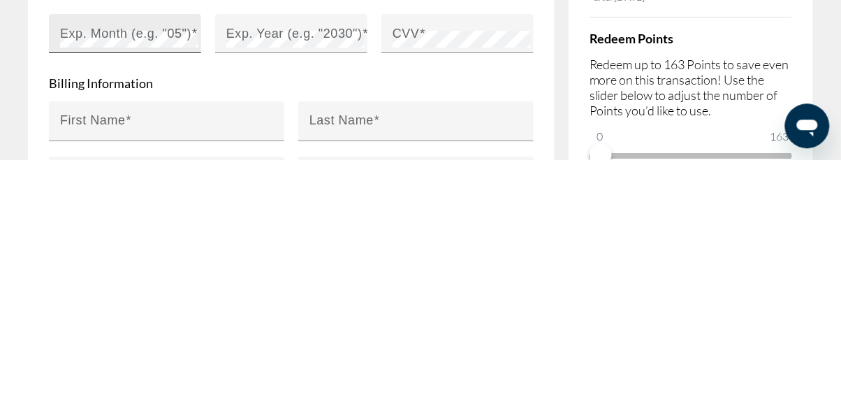
click at [93, 281] on mat-label "Exp. Month (e.g. "05")" at bounding box center [125, 282] width 131 height 14
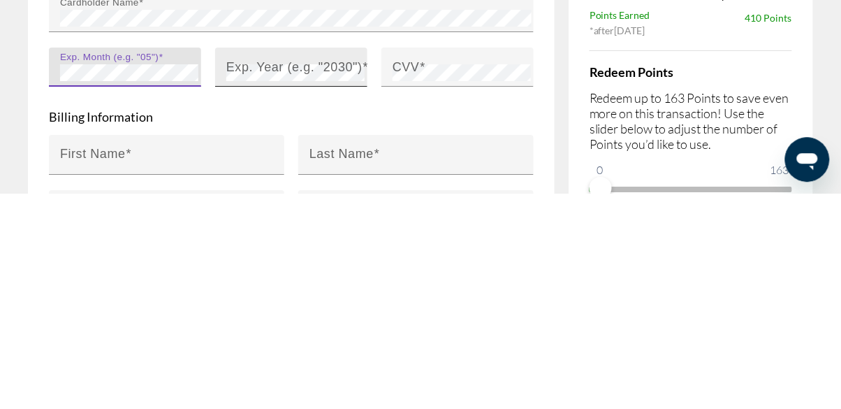
click at [259, 280] on mat-label "Exp. Year (e.g. "2030")" at bounding box center [294, 282] width 136 height 14
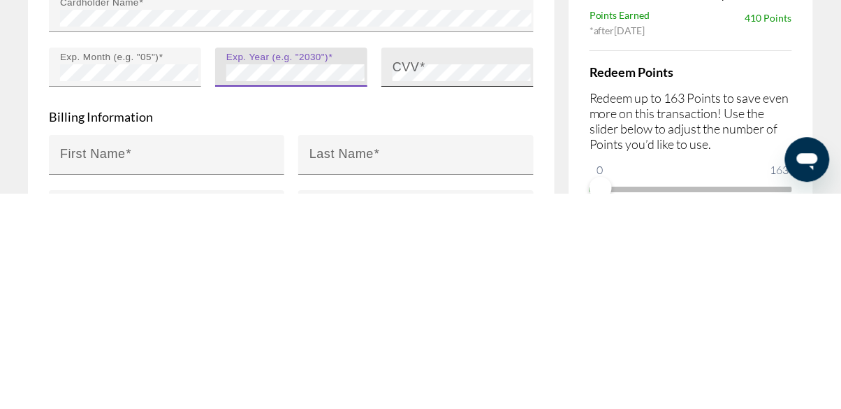
click at [425, 287] on span "Main content" at bounding box center [423, 282] width 6 height 14
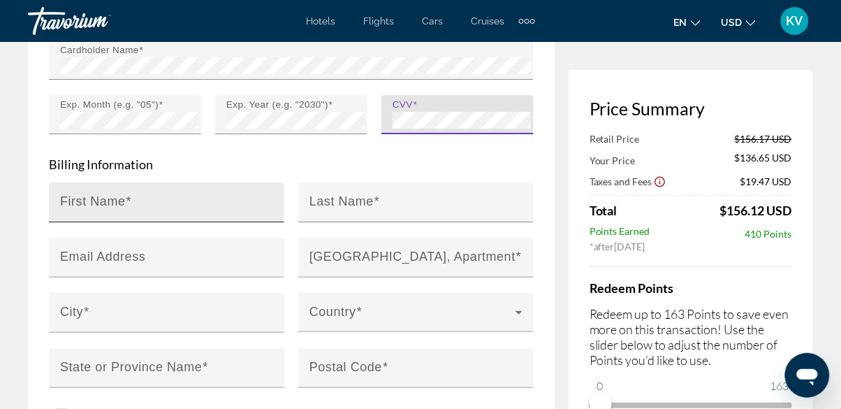
click at [108, 198] on mat-label "First Name" at bounding box center [93, 201] width 66 height 14
click at [108, 200] on input "First Name" at bounding box center [171, 208] width 222 height 17
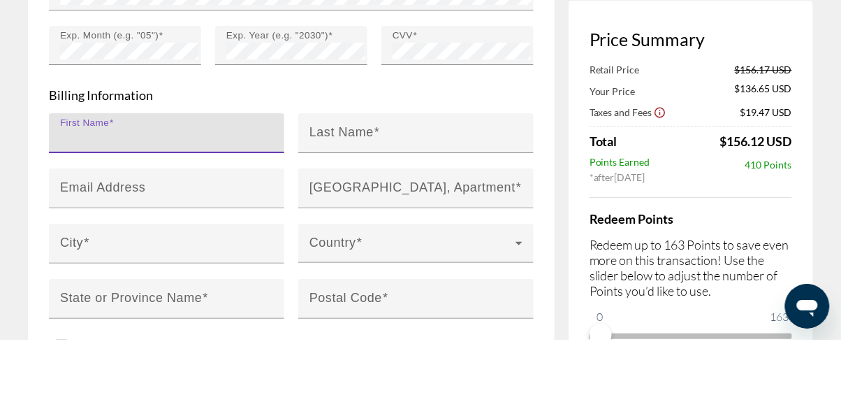
scroll to position [2258, 0]
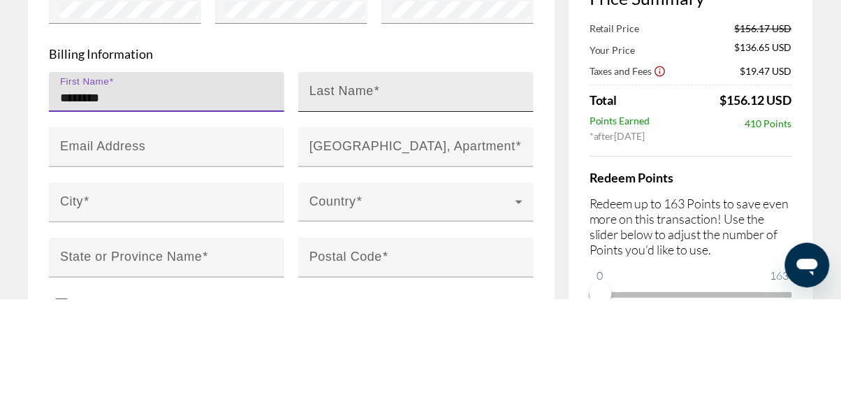
type input "*******"
click at [338, 194] on mat-label "Last Name" at bounding box center [342, 201] width 64 height 14
click at [338, 200] on input "Last Name" at bounding box center [421, 208] width 222 height 17
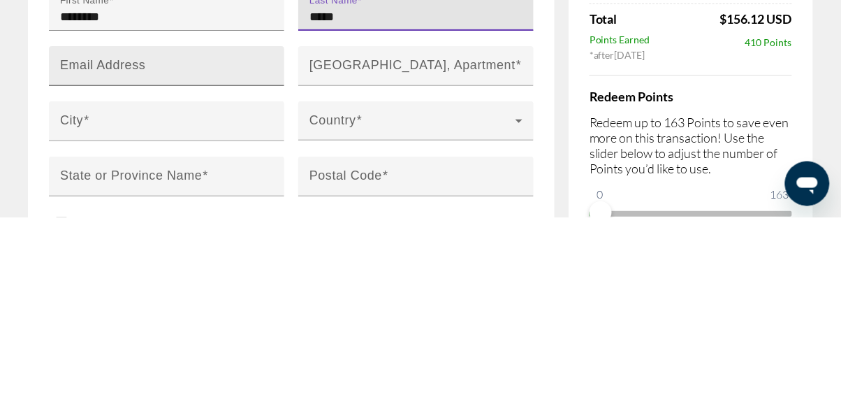
type input "****"
click at [96, 260] on mat-label "Email Address" at bounding box center [102, 256] width 85 height 14
click at [96, 260] on input "Email Address" at bounding box center [171, 263] width 222 height 17
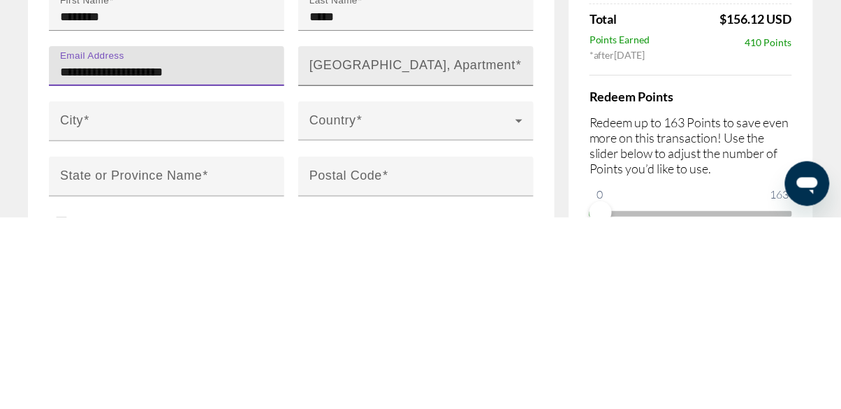
type input "**********"
click at [347, 256] on mat-label "[GEOGRAPHIC_DATA], Apartment" at bounding box center [413, 256] width 206 height 14
click at [347, 256] on input "[GEOGRAPHIC_DATA], Apartment" at bounding box center [421, 263] width 222 height 17
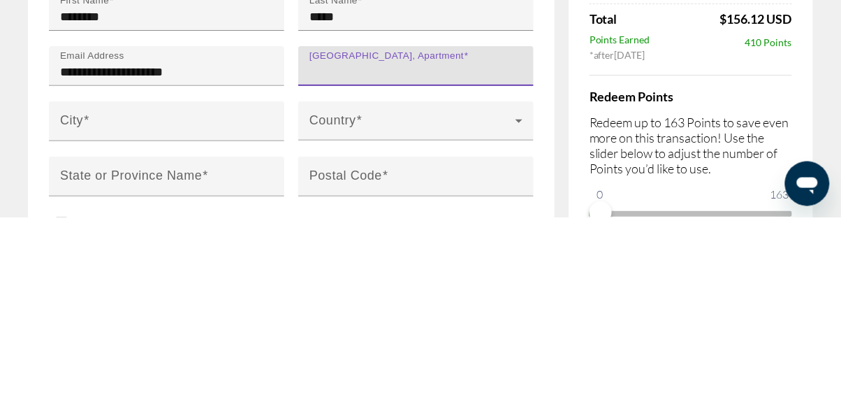
type input "*"
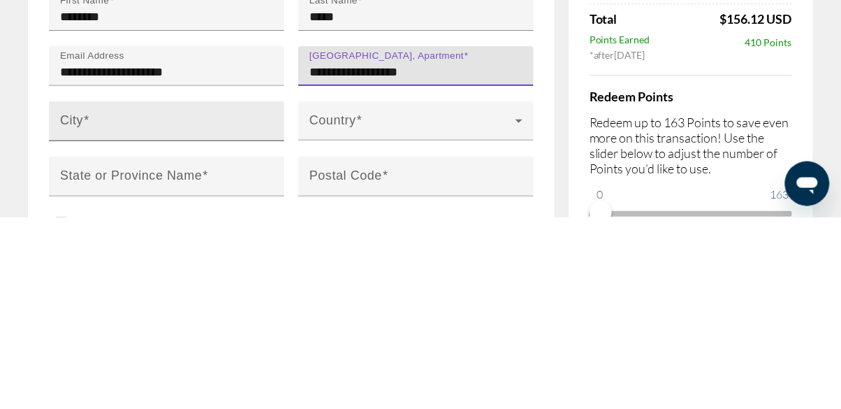
type input "**********"
click at [110, 316] on input "City" at bounding box center [171, 318] width 222 height 17
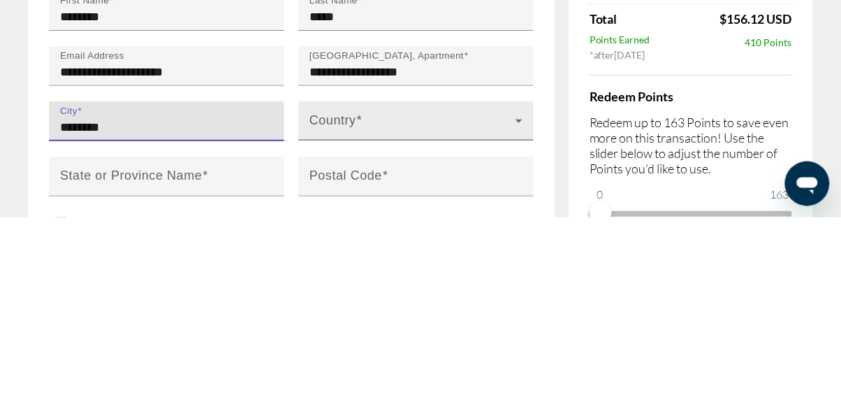
type input "*******"
click at [341, 310] on span "Main content" at bounding box center [413, 318] width 206 height 17
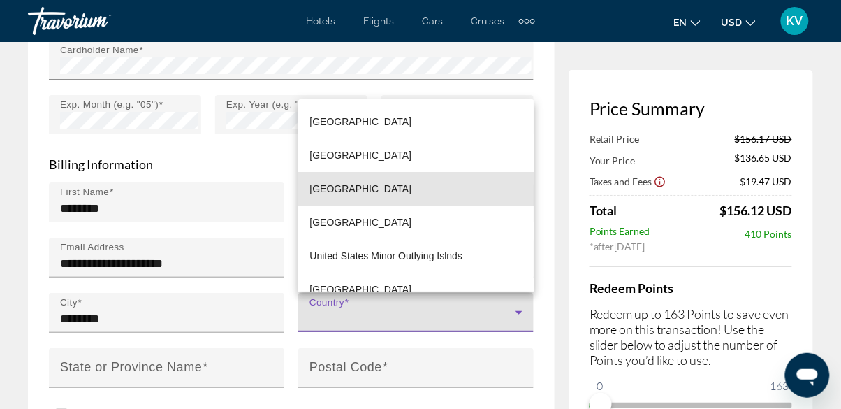
scroll to position [8023, 0]
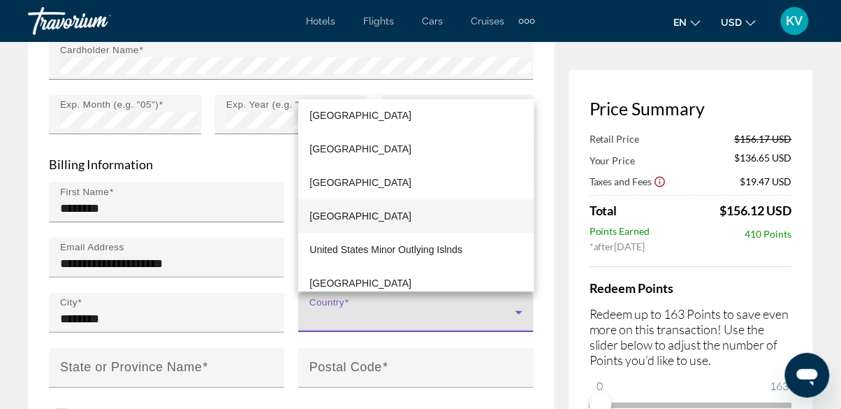
click at [342, 216] on span "[GEOGRAPHIC_DATA]" at bounding box center [361, 216] width 102 height 17
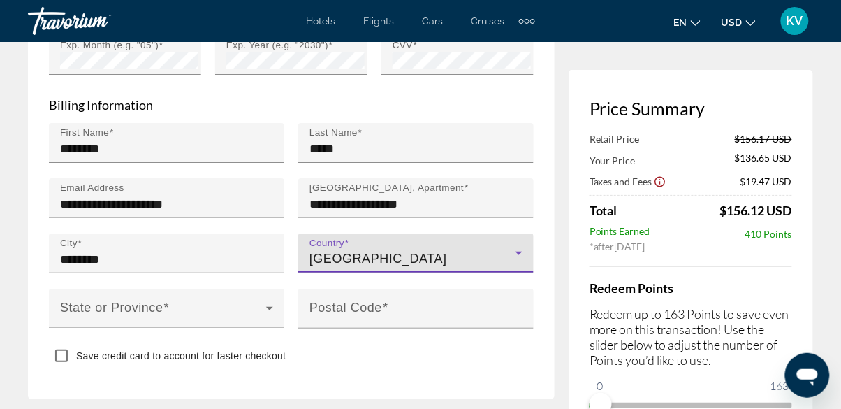
scroll to position [2369, 0]
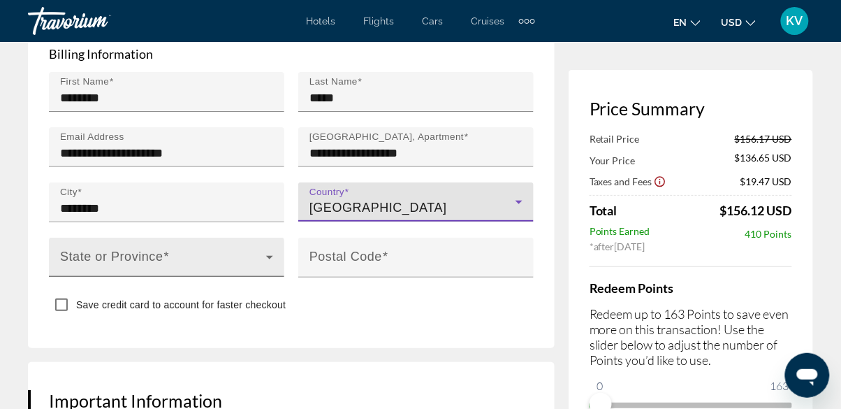
click at [275, 256] on icon "Main content" at bounding box center [269, 257] width 17 height 17
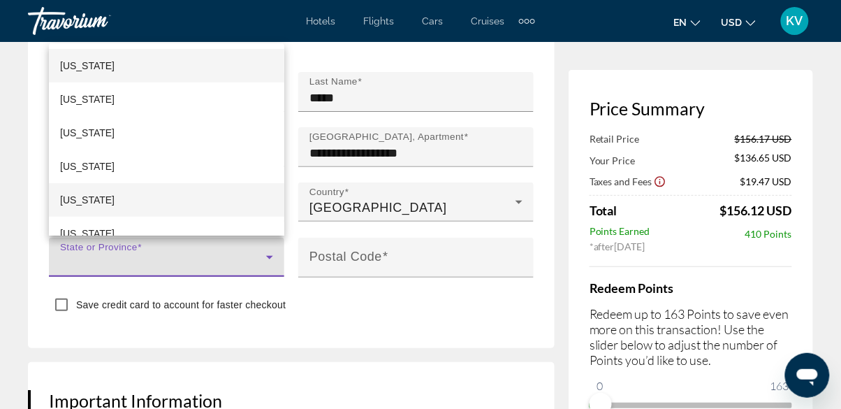
click at [97, 208] on span "[US_STATE]" at bounding box center [87, 199] width 55 height 17
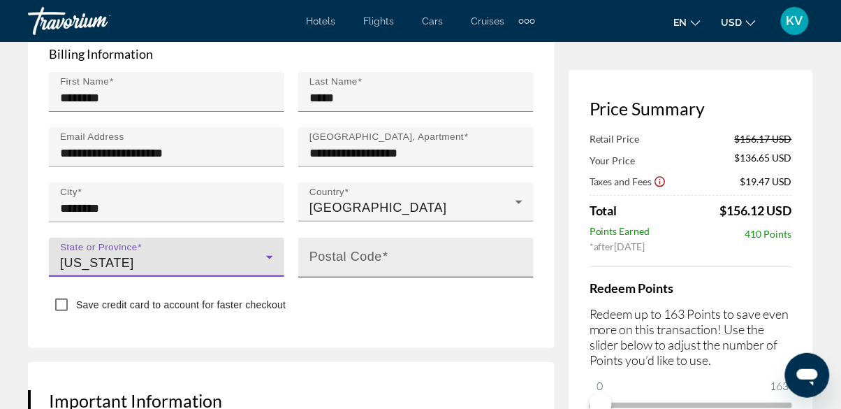
click at [349, 257] on mat-label "Postal Code" at bounding box center [346, 256] width 73 height 14
click at [349, 257] on input "Postal Code" at bounding box center [421, 263] width 222 height 17
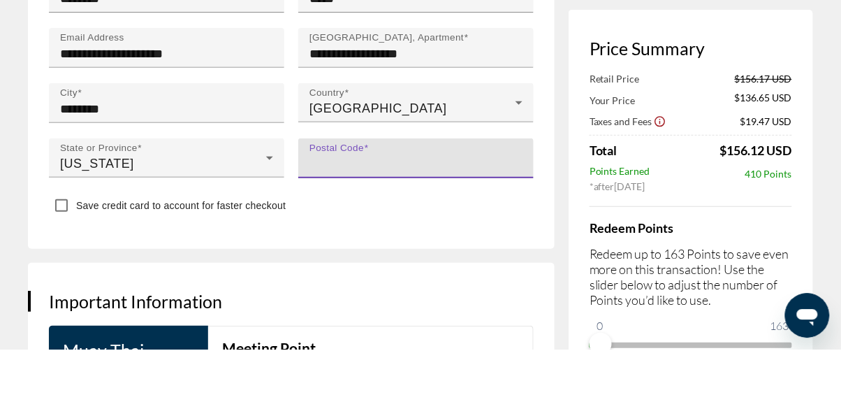
scroll to position [2408, 0]
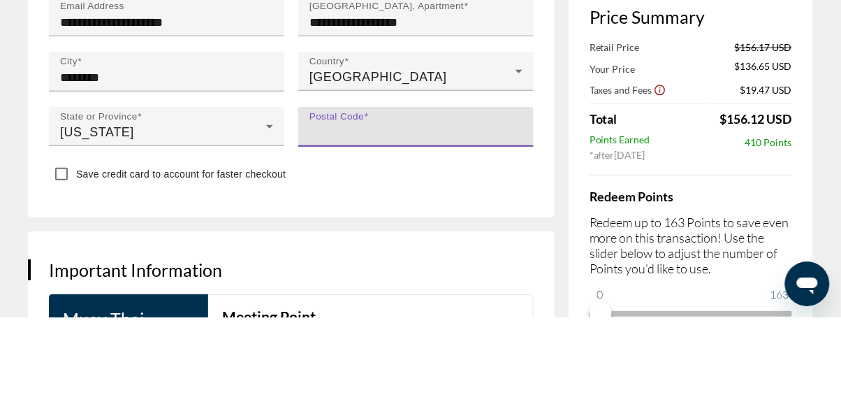
type input "*"
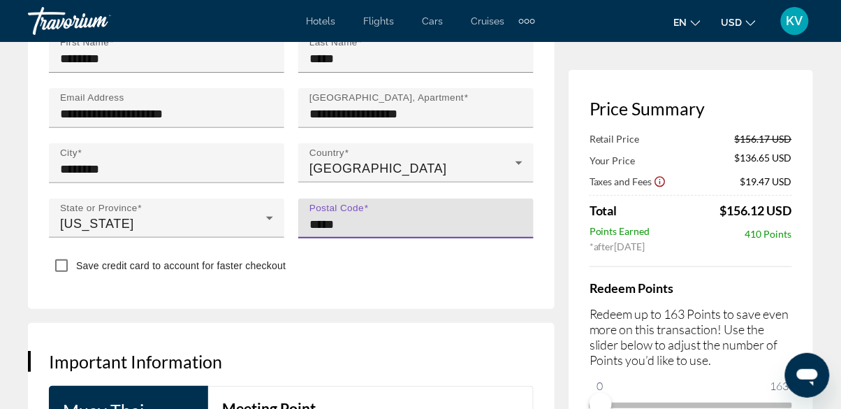
type input "*****"
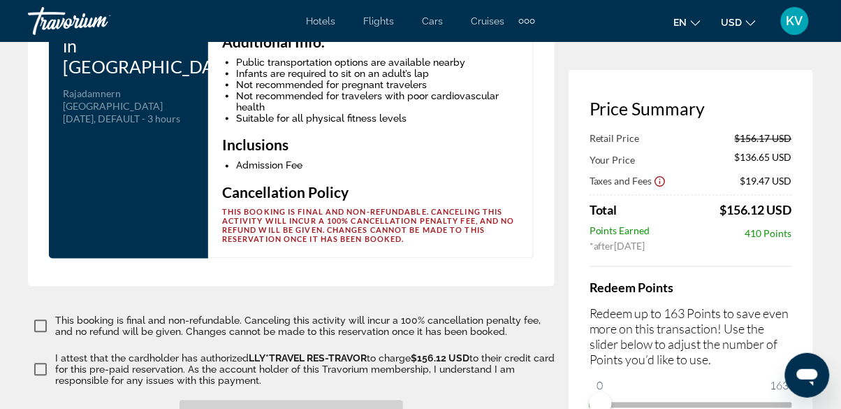
scroll to position [2858, 0]
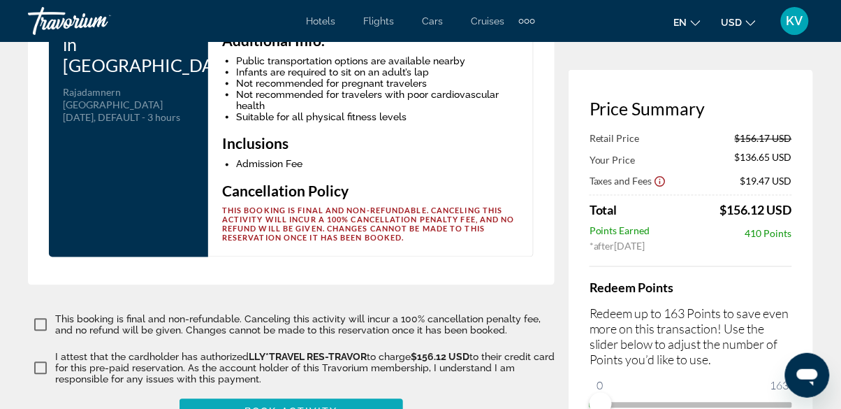
click at [286, 408] on span "Book Activity" at bounding box center [291, 411] width 93 height 11
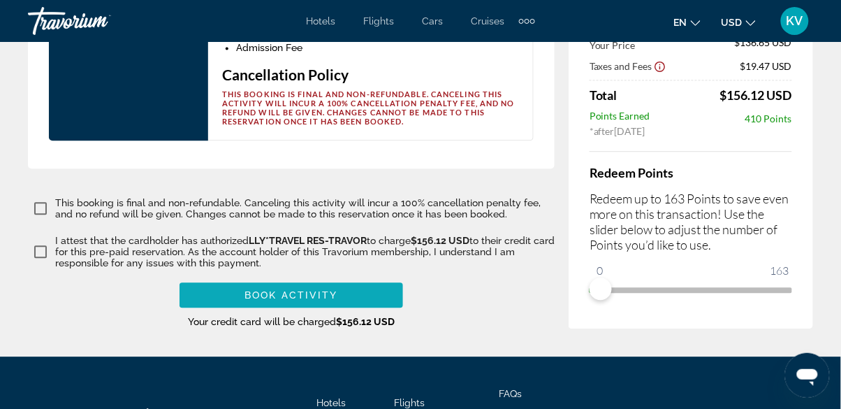
scroll to position [3039, 0]
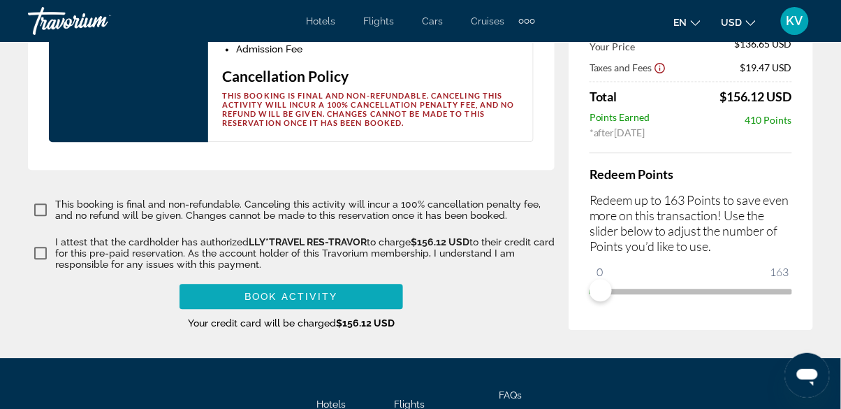
click at [299, 302] on span "Book Activity" at bounding box center [291, 296] width 93 height 11
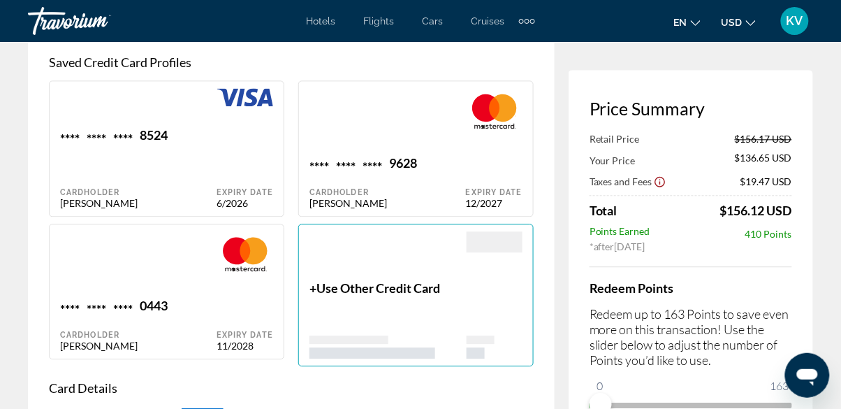
scroll to position [1843, 0]
click at [201, 147] on div "**** **** **** 8524 Cardholder [PERSON_NAME]" at bounding box center [138, 169] width 157 height 82
type input "*******"
type input "****"
type input "**********"
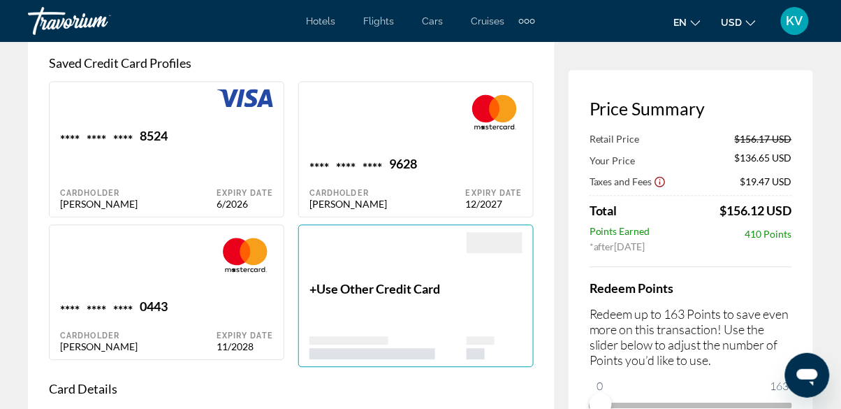
type input "**********"
type input "*******"
type input "*****"
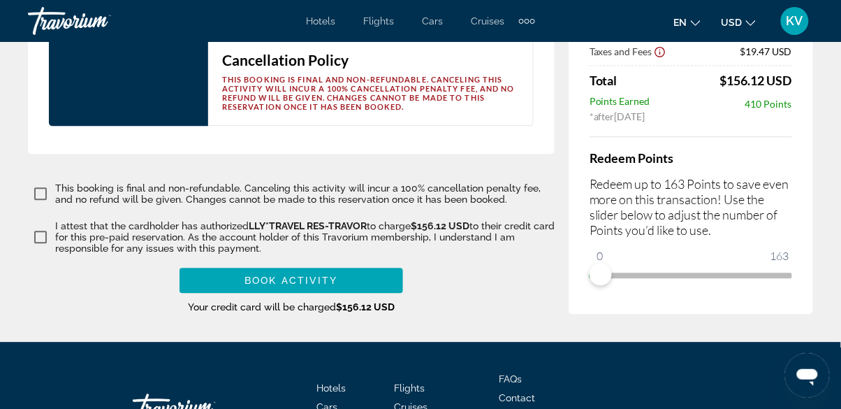
scroll to position [3028, 0]
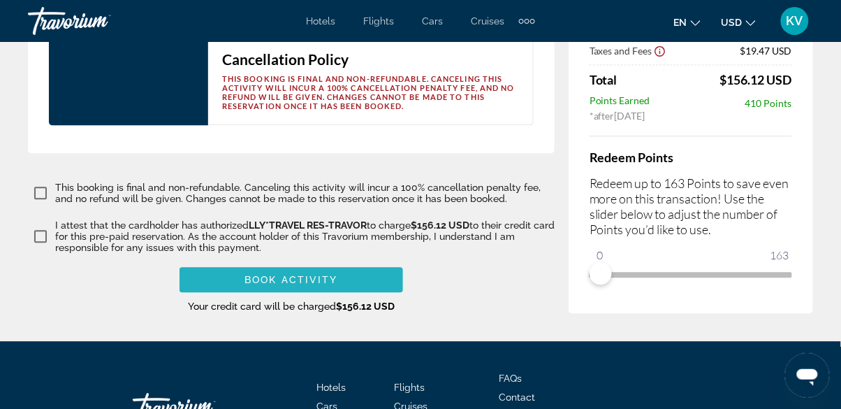
click at [330, 285] on span "Book Activity" at bounding box center [291, 279] width 93 height 11
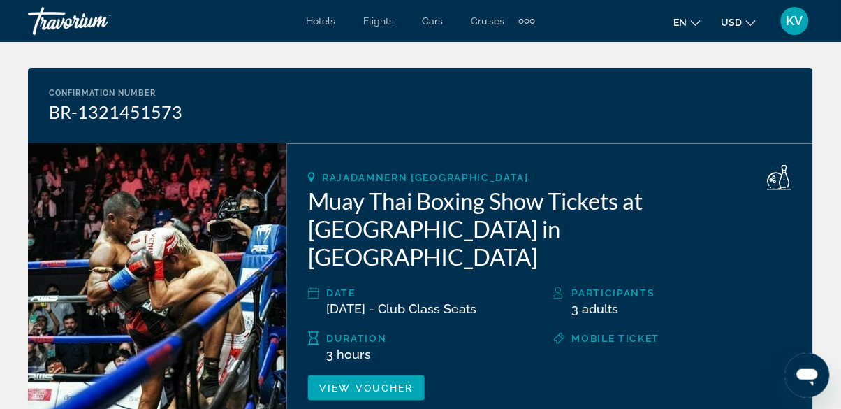
scroll to position [164, 0]
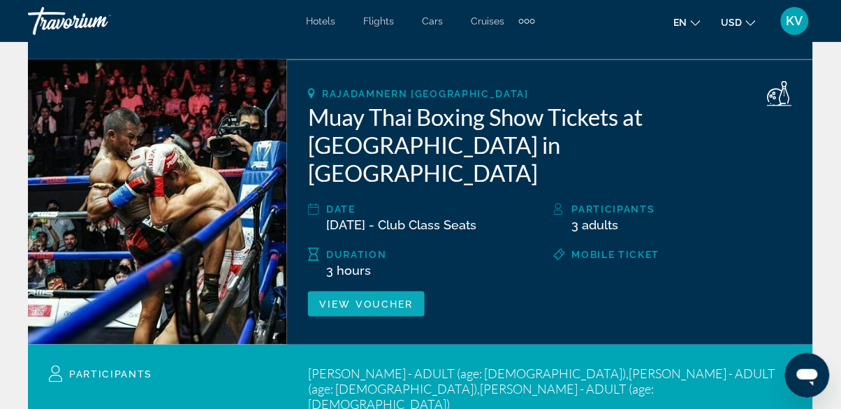
click at [370, 298] on span "View Voucher" at bounding box center [366, 303] width 94 height 11
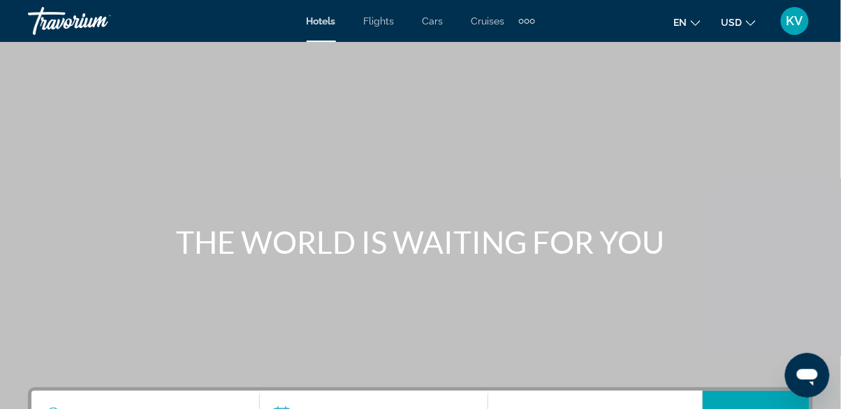
click at [527, 19] on div "Extra navigation items" at bounding box center [527, 21] width 5 height 5
click at [502, 41] on span "Activities" at bounding box center [504, 46] width 41 height 11
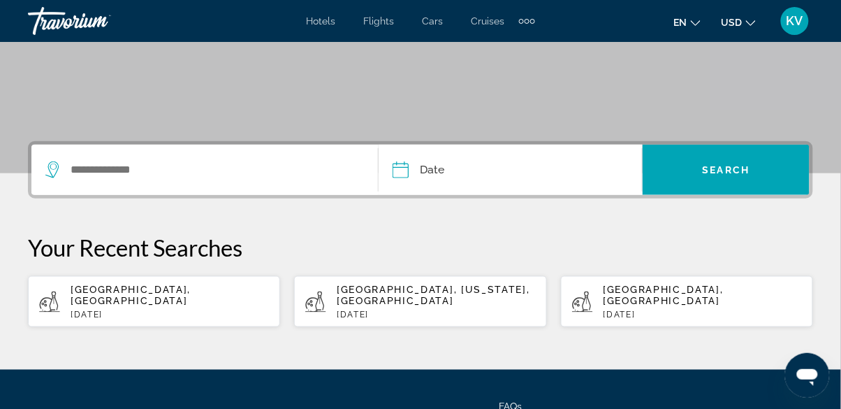
scroll to position [247, 0]
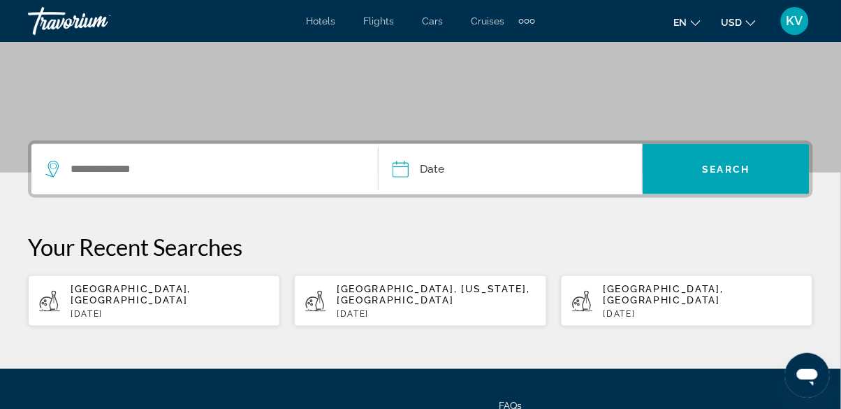
click at [201, 296] on div "[GEOGRAPHIC_DATA], [GEOGRAPHIC_DATA] [DATE]" at bounding box center [170, 301] width 198 height 36
type input "**********"
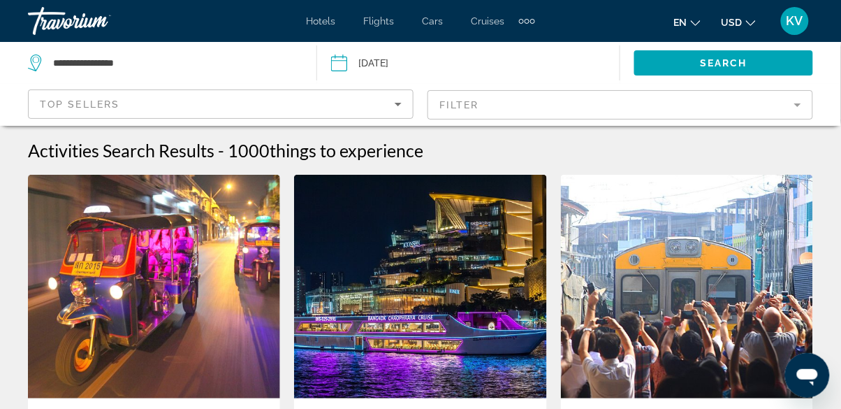
click at [467, 62] on input "Date: Oct 2, 2025" at bounding box center [403, 65] width 150 height 46
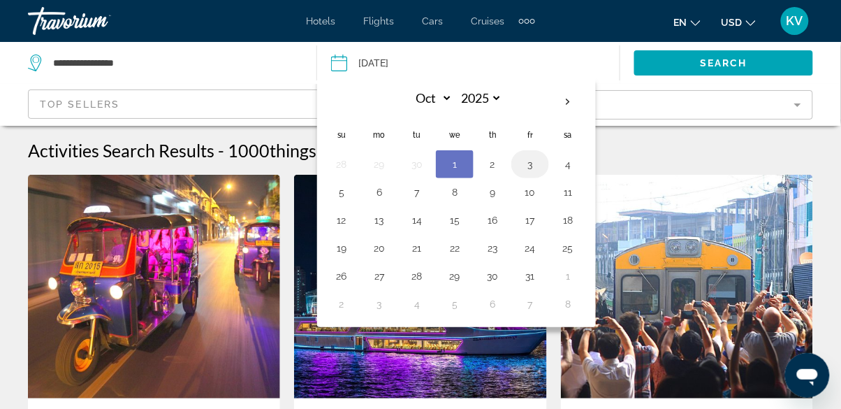
click at [530, 167] on button "3" at bounding box center [530, 164] width 22 height 20
type input "**********"
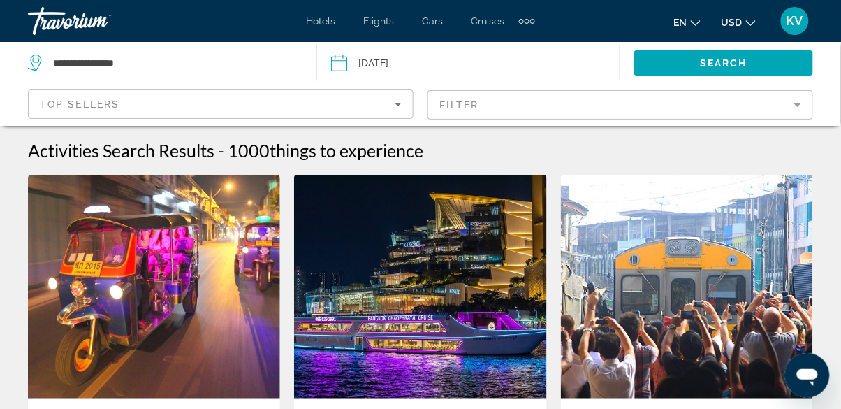
click at [498, 103] on mat-form-field "Filter" at bounding box center [621, 104] width 386 height 29
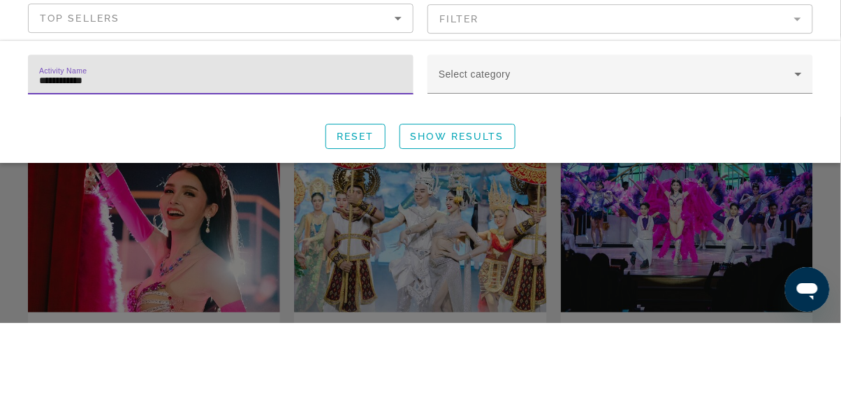
type input "**********"
click at [478, 226] on span "Show Results" at bounding box center [458, 222] width 94 height 11
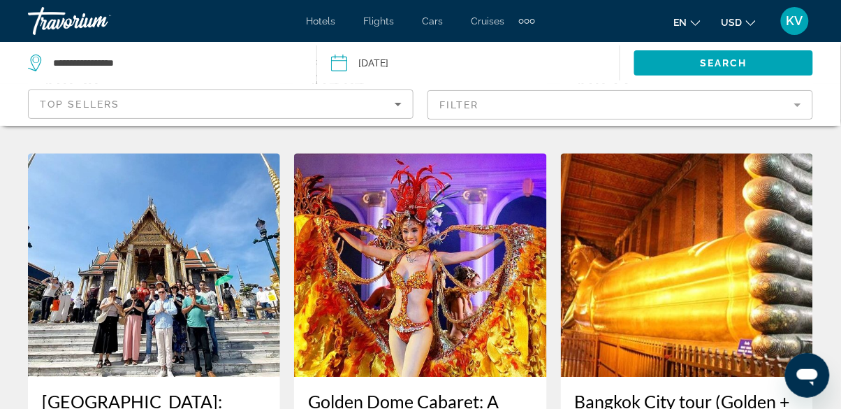
scroll to position [804, 0]
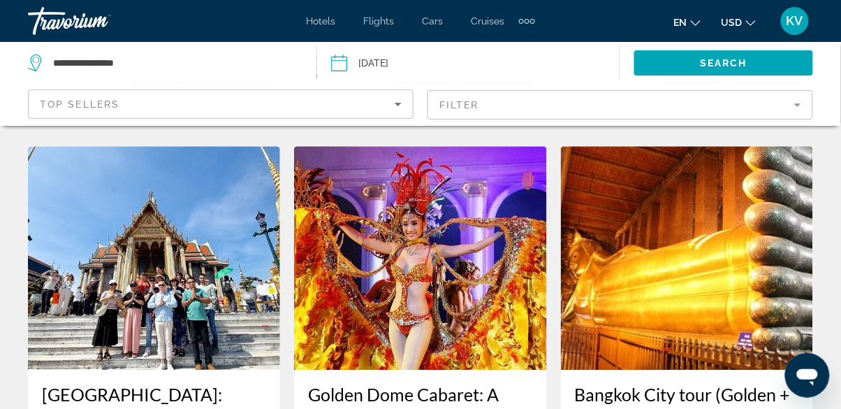
click at [797, 104] on mat-form-field "Filter" at bounding box center [621, 104] width 386 height 29
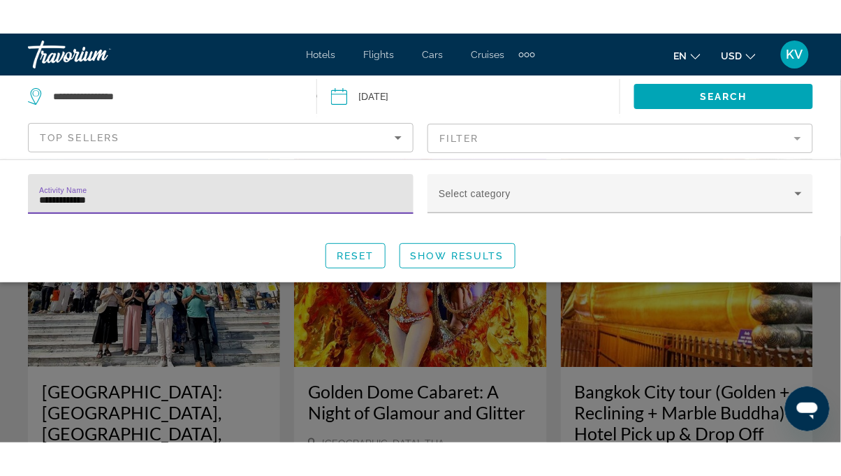
scroll to position [857, 0]
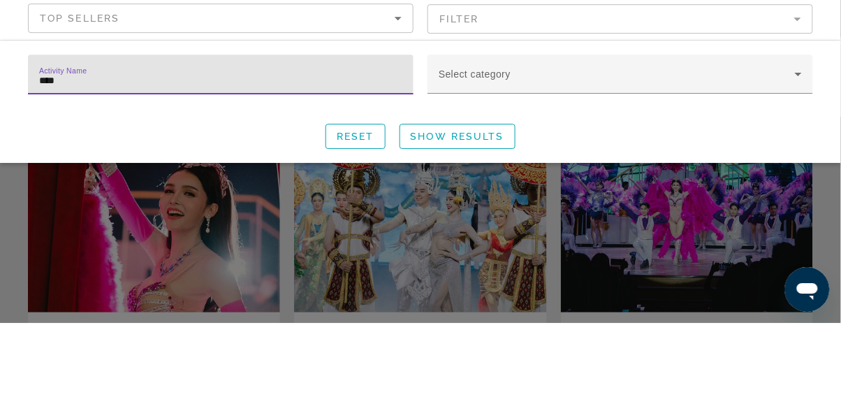
type input "***"
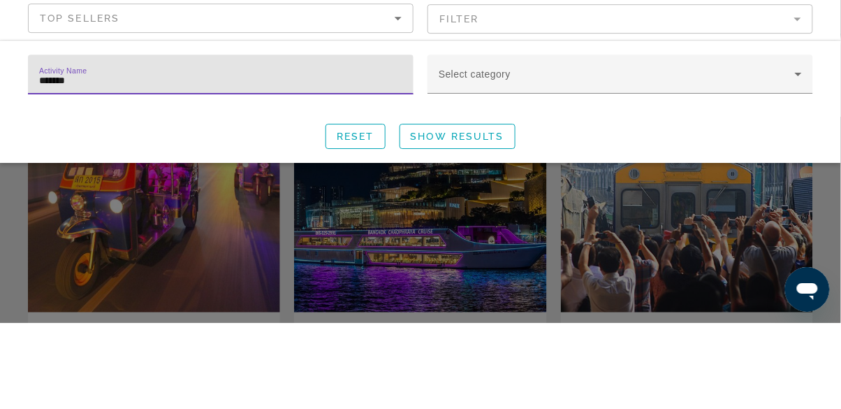
type input "********"
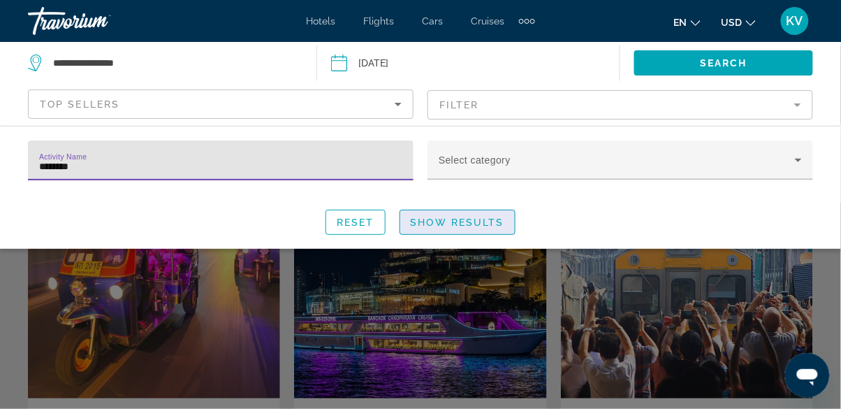
click at [473, 224] on span "Show Results" at bounding box center [458, 222] width 94 height 11
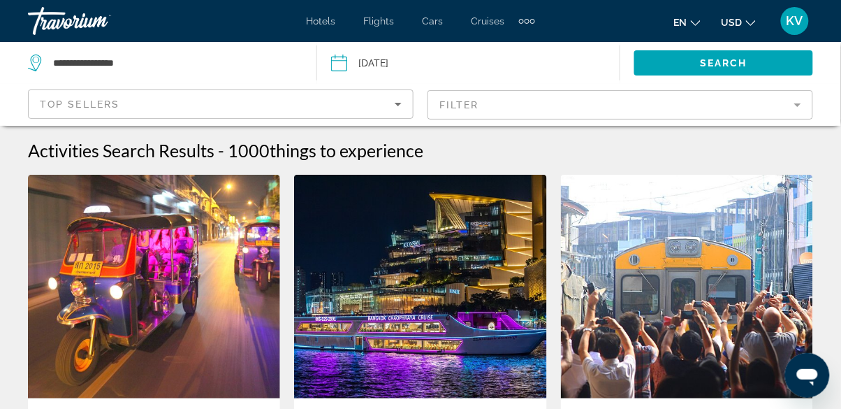
click at [790, 111] on mat-form-field "Filter" at bounding box center [621, 104] width 386 height 29
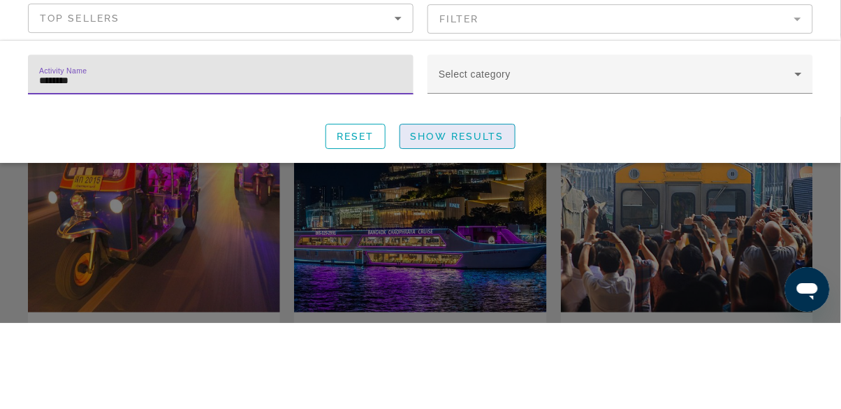
click at [465, 221] on span "Show Results" at bounding box center [458, 222] width 94 height 11
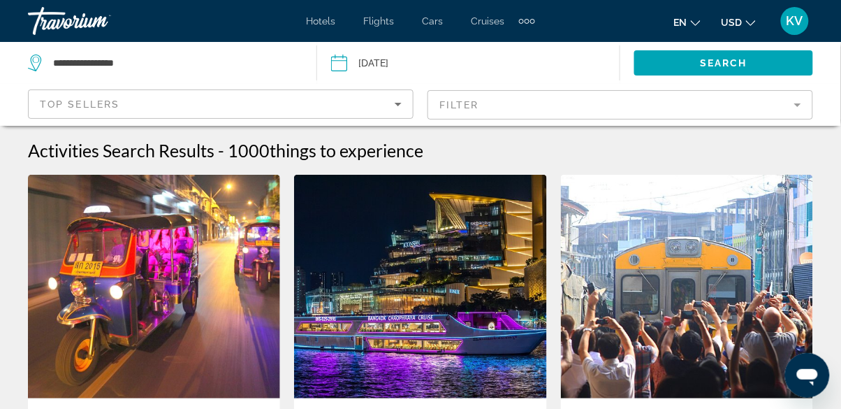
click at [788, 103] on mat-form-field "Filter" at bounding box center [621, 104] width 386 height 29
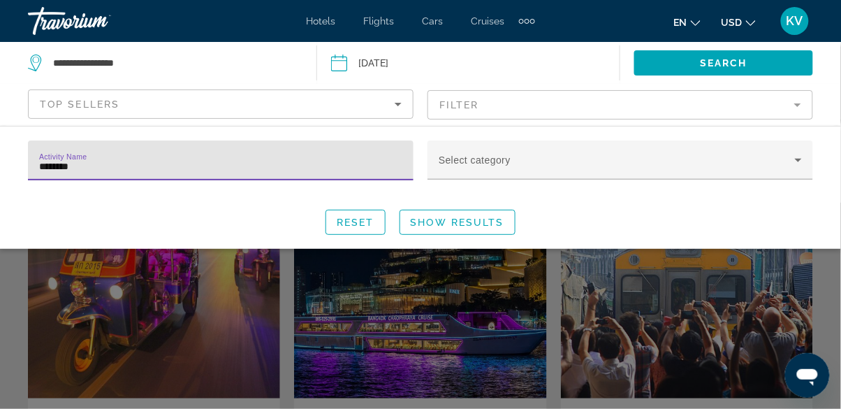
click at [497, 111] on mat-form-field "Filter" at bounding box center [621, 104] width 386 height 29
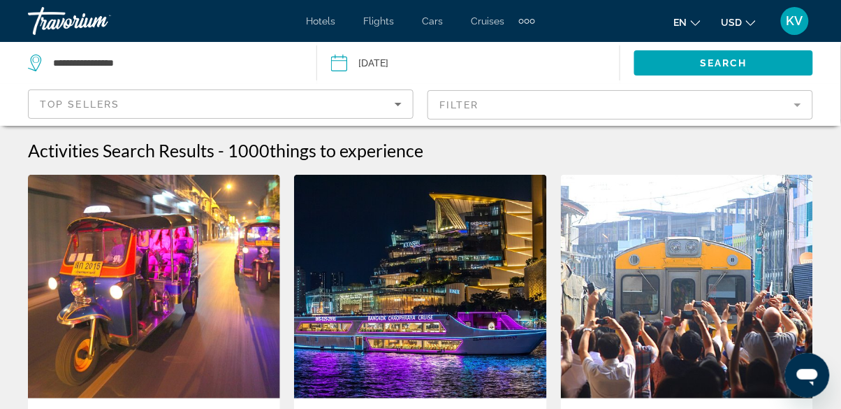
click at [513, 106] on mat-form-field "Filter" at bounding box center [621, 104] width 386 height 29
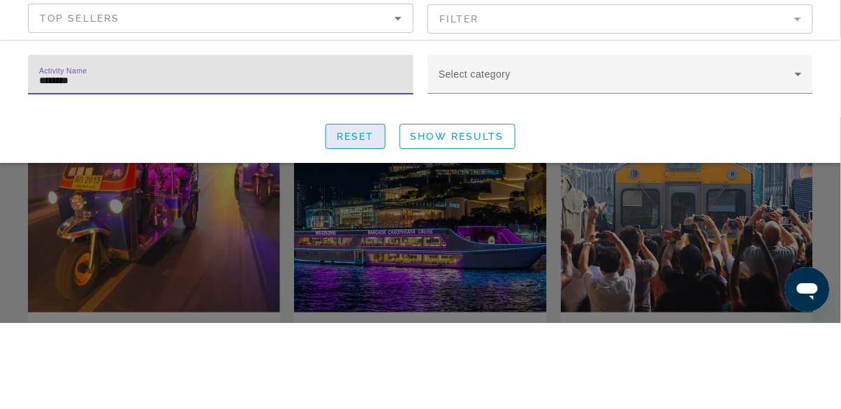
click at [366, 222] on span "Reset" at bounding box center [356, 222] width 38 height 11
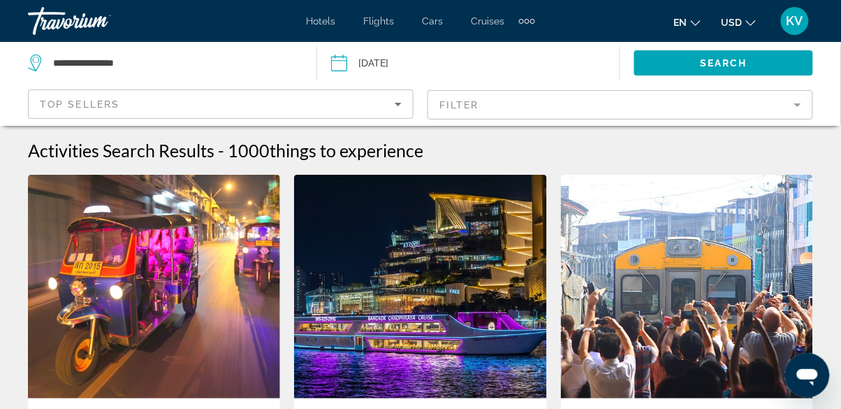
click at [475, 98] on mat-form-field "Filter" at bounding box center [621, 104] width 386 height 29
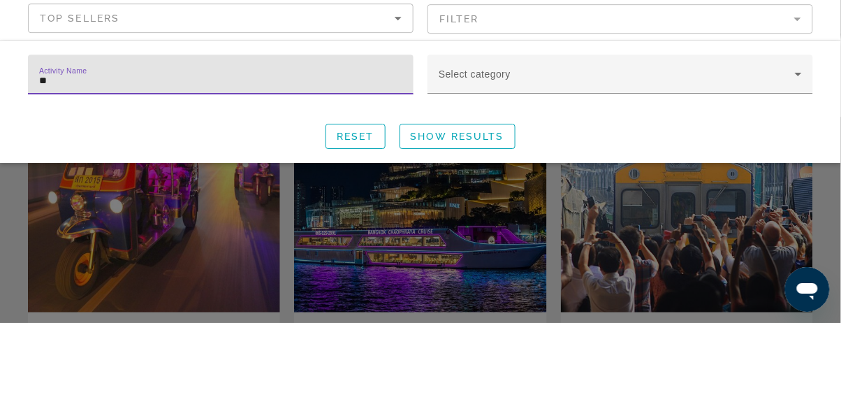
type input "*"
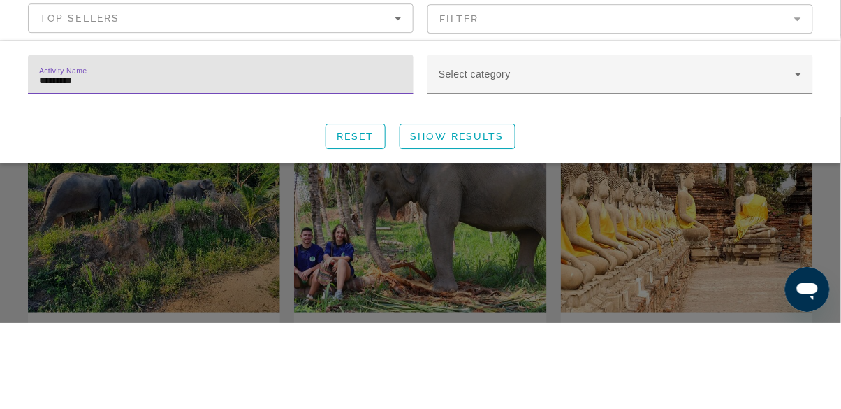
type input "********"
click at [472, 223] on span "Show Results" at bounding box center [458, 222] width 94 height 11
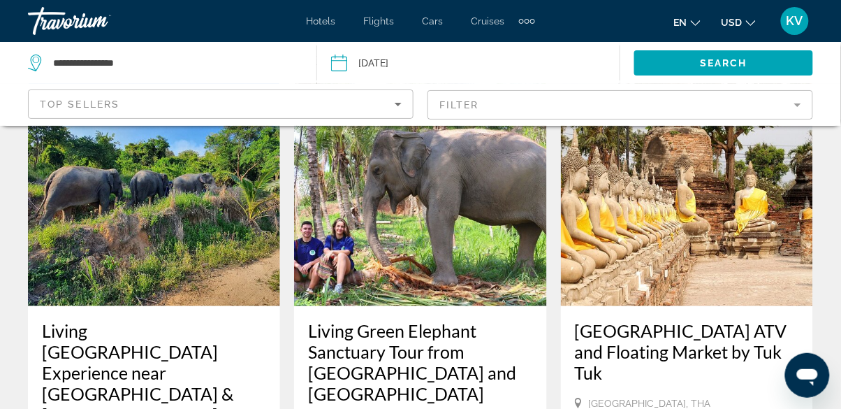
scroll to position [108, 0]
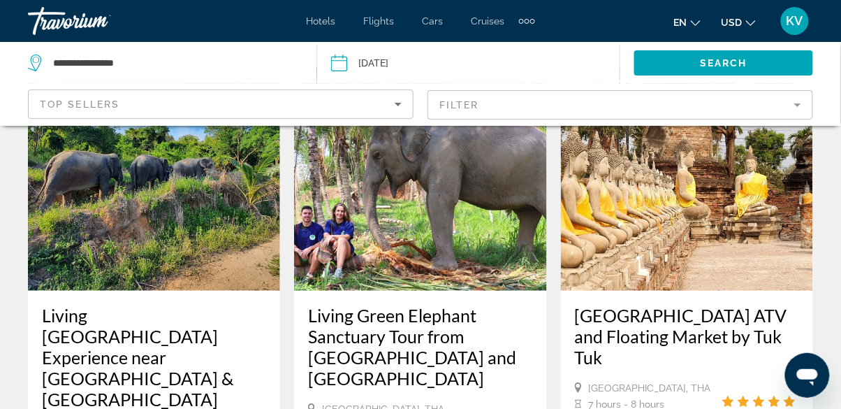
click at [661, 408] on div "Ayutthaya Elephant Village ATV and Floating Market by Tuk Tuk Bangkok, THA 7 ho…" at bounding box center [687, 357] width 252 height 133
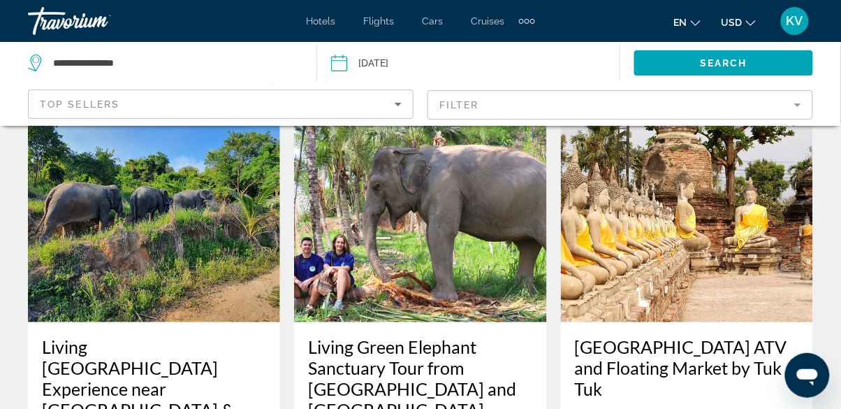
scroll to position [0, 0]
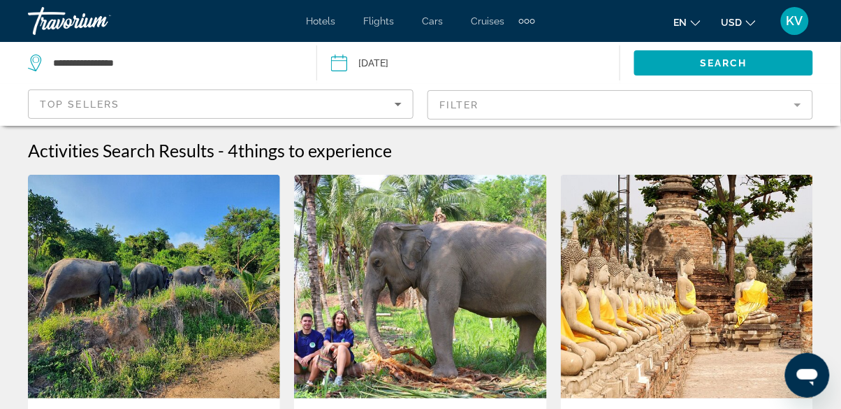
click at [520, 107] on mat-form-field "Filter" at bounding box center [621, 104] width 386 height 29
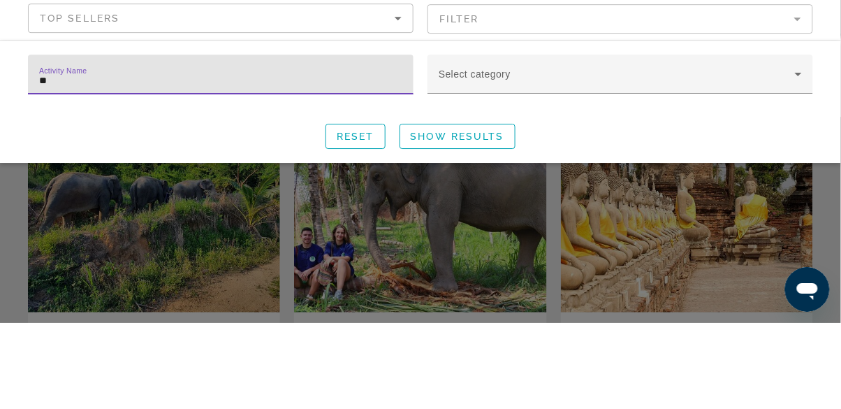
type input "*"
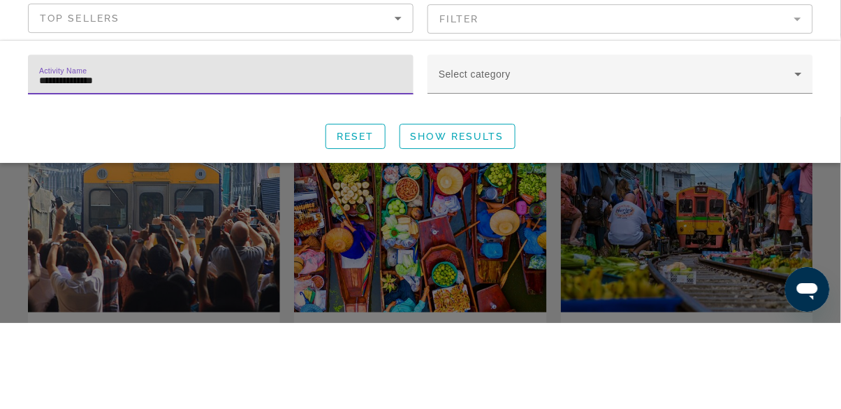
type input "**********"
click at [465, 231] on span "Search widget" at bounding box center [457, 222] width 115 height 34
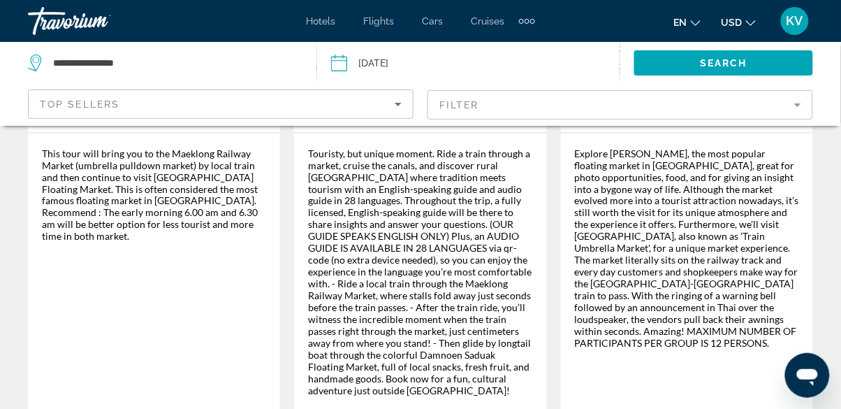
scroll to position [424, 0]
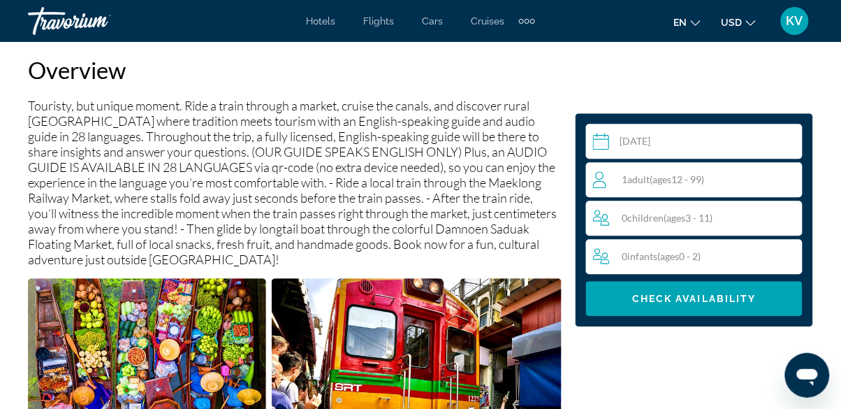
scroll to position [723, 0]
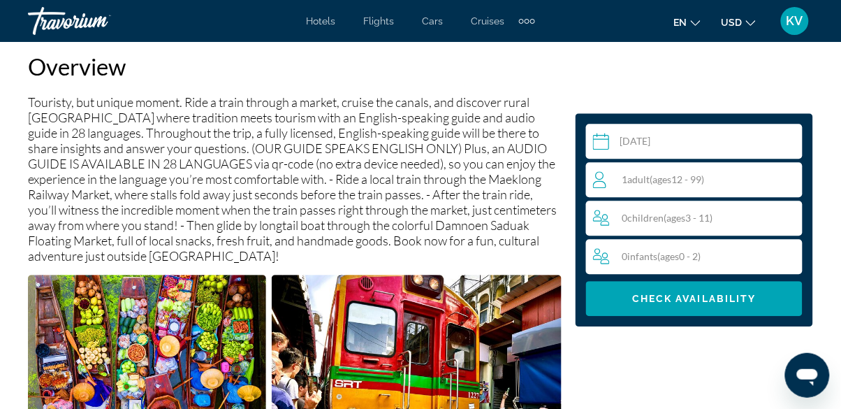
click at [661, 139] on input "Main content" at bounding box center [697, 143] width 222 height 39
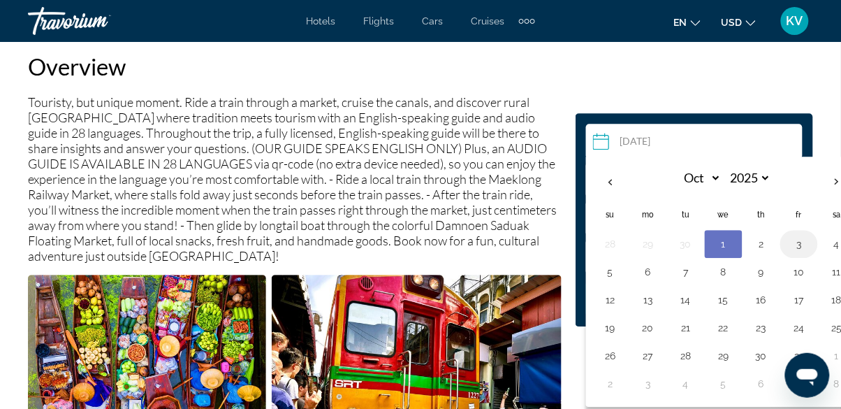
click at [795, 246] on button "3" at bounding box center [799, 244] width 22 height 20
type input "**********"
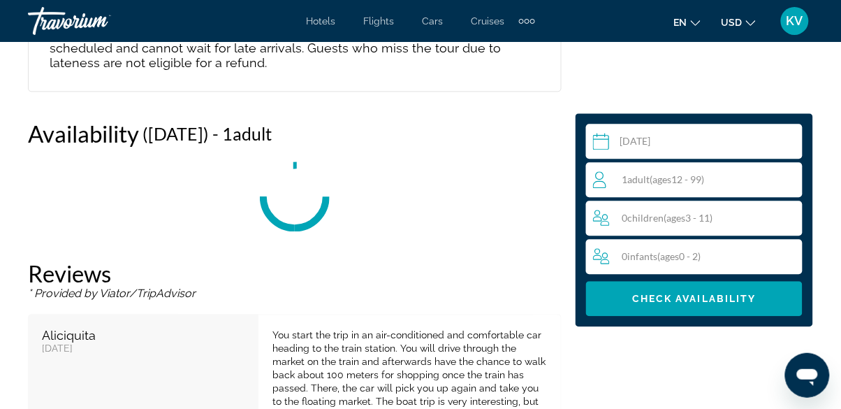
scroll to position [3042, 0]
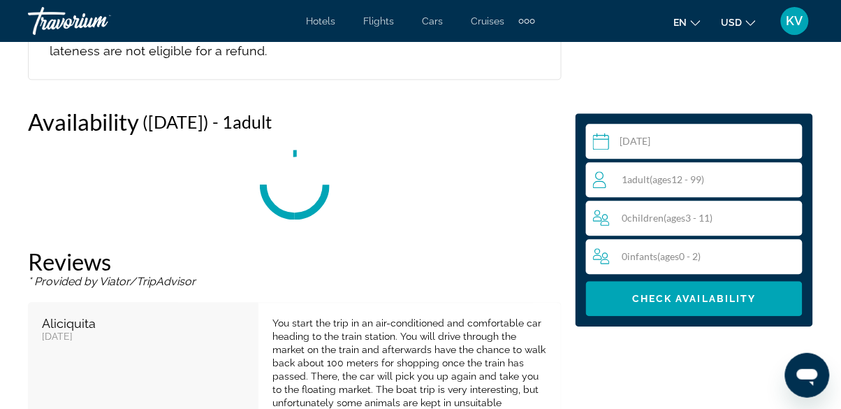
click at [645, 183] on span "Adult" at bounding box center [639, 179] width 22 height 12
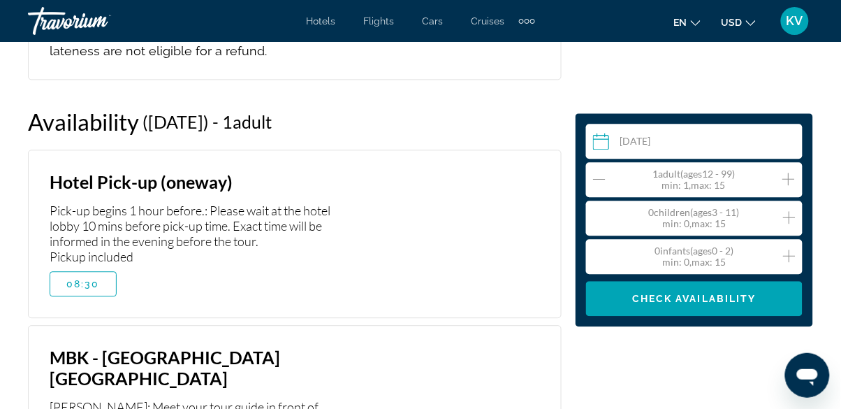
click at [788, 183] on icon "Increment adults" at bounding box center [789, 179] width 13 height 17
click at [791, 184] on icon "Increment adults" at bounding box center [789, 179] width 13 height 17
click at [717, 305] on span "Main content" at bounding box center [694, 299] width 217 height 34
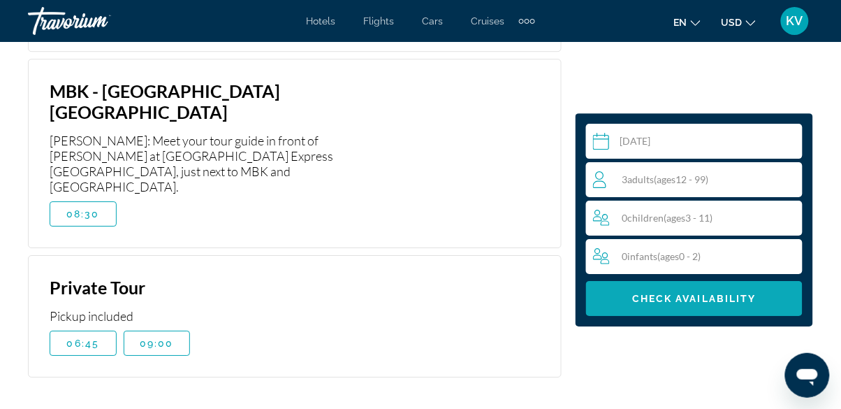
scroll to position [3309, 0]
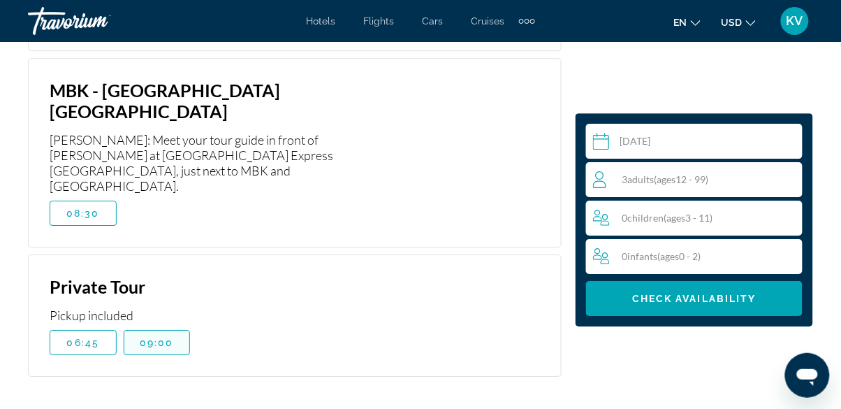
click at [158, 337] on span "09:00" at bounding box center [157, 342] width 34 height 11
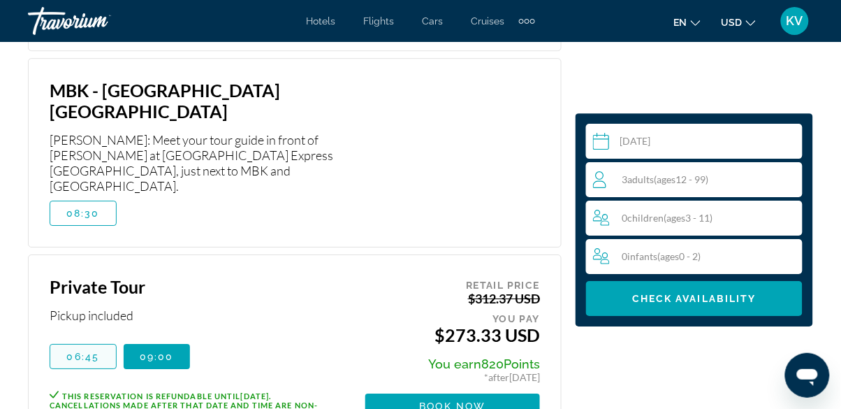
click at [78, 351] on span "06:45" at bounding box center [83, 356] width 33 height 11
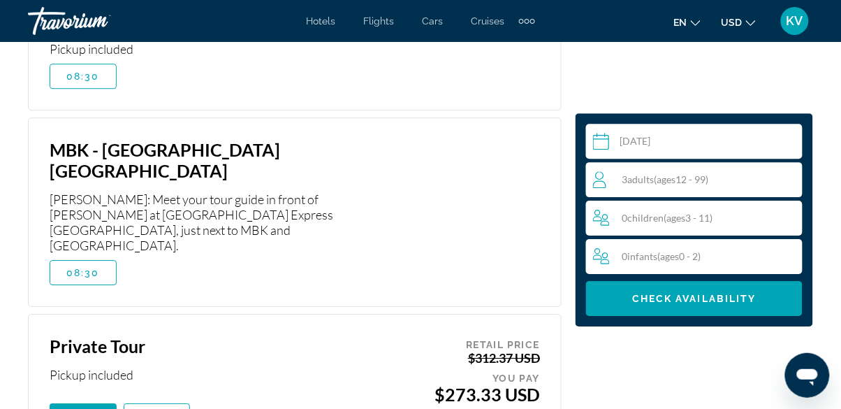
scroll to position [3253, 0]
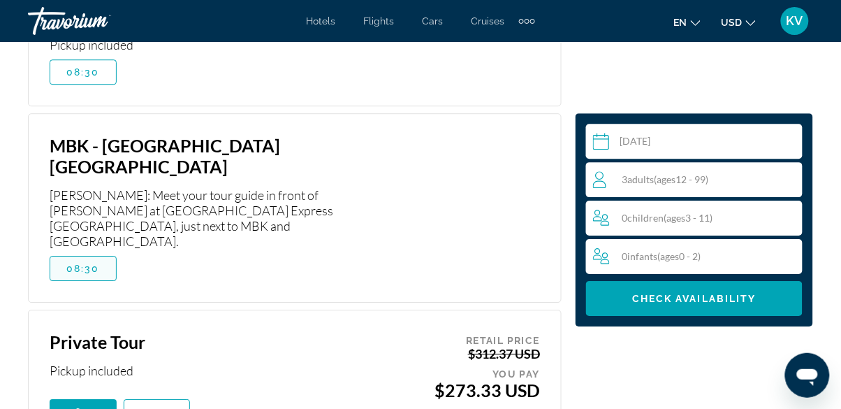
click at [90, 263] on span "08:30" at bounding box center [83, 268] width 34 height 11
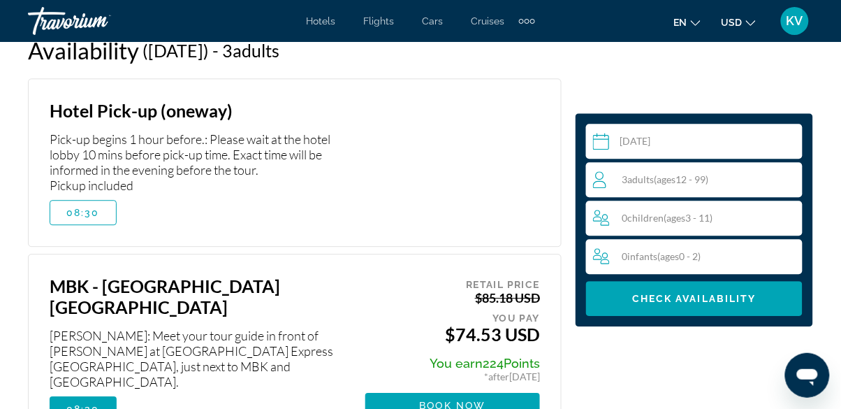
scroll to position [3109, 0]
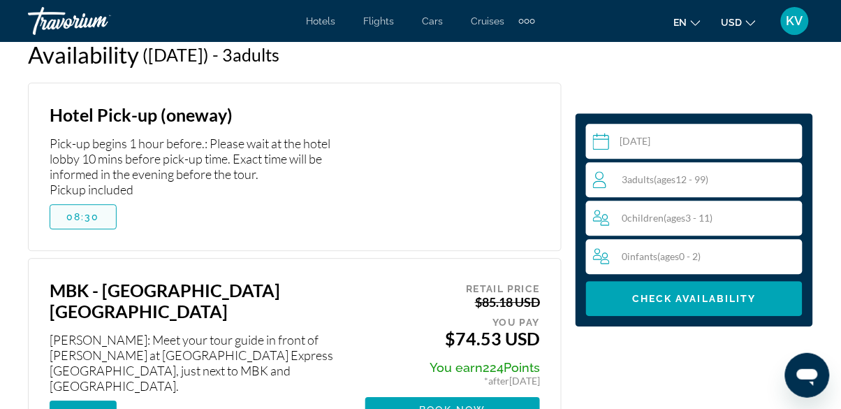
click at [91, 211] on span "08:30" at bounding box center [83, 216] width 34 height 11
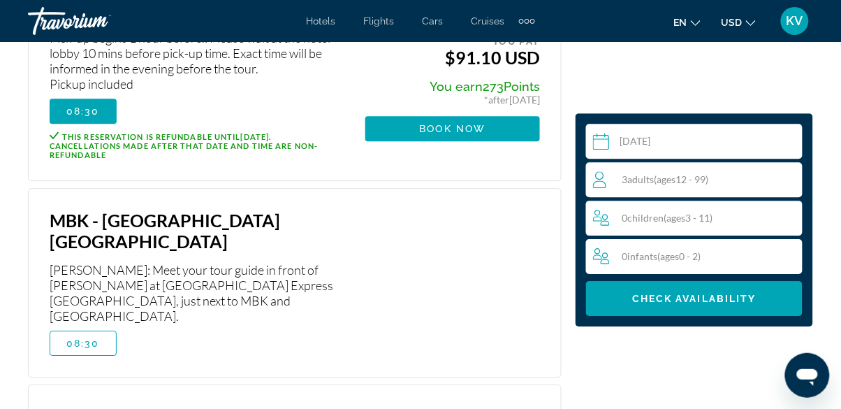
scroll to position [3230, 0]
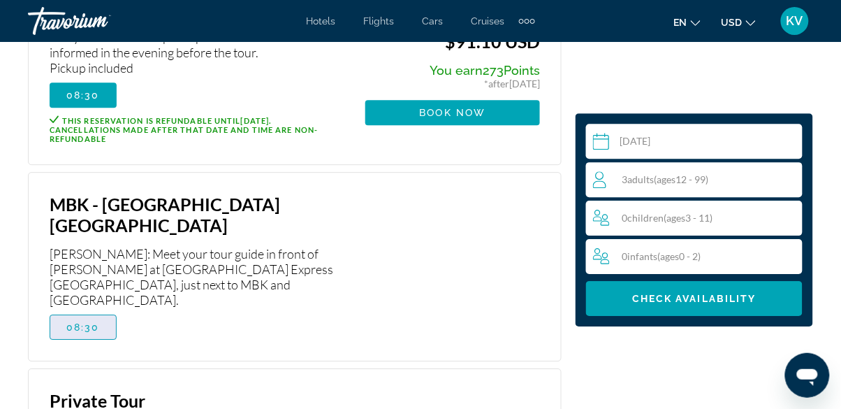
click at [91, 321] on span "08:30" at bounding box center [83, 326] width 34 height 11
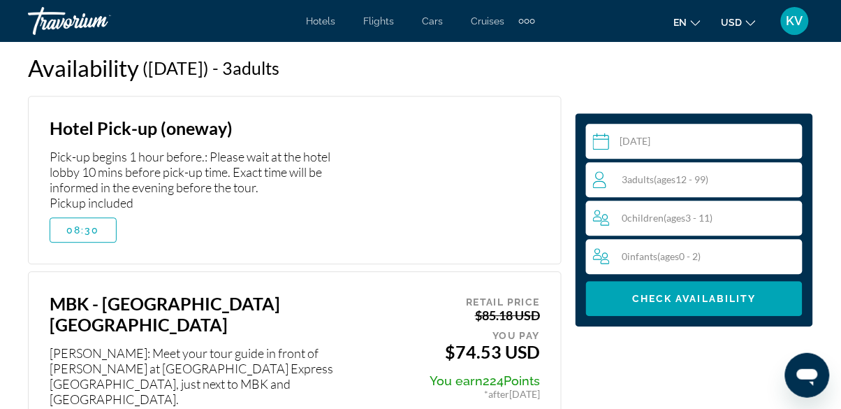
scroll to position [3096, 0]
click at [85, 224] on span "08:30" at bounding box center [83, 229] width 34 height 11
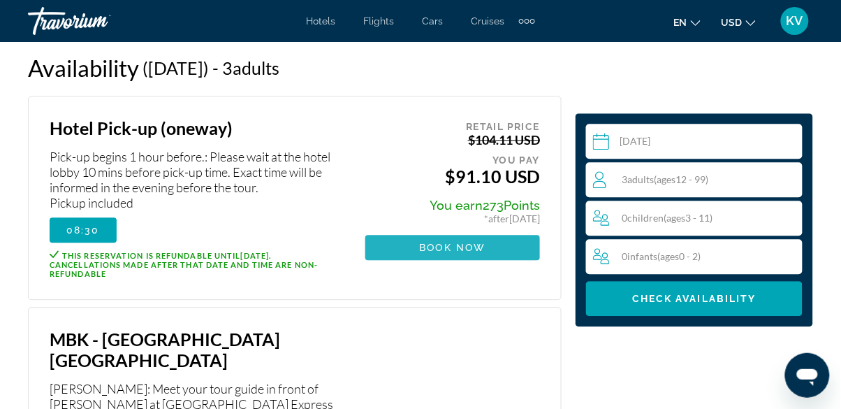
click at [426, 242] on span "Book now" at bounding box center [453, 247] width 66 height 11
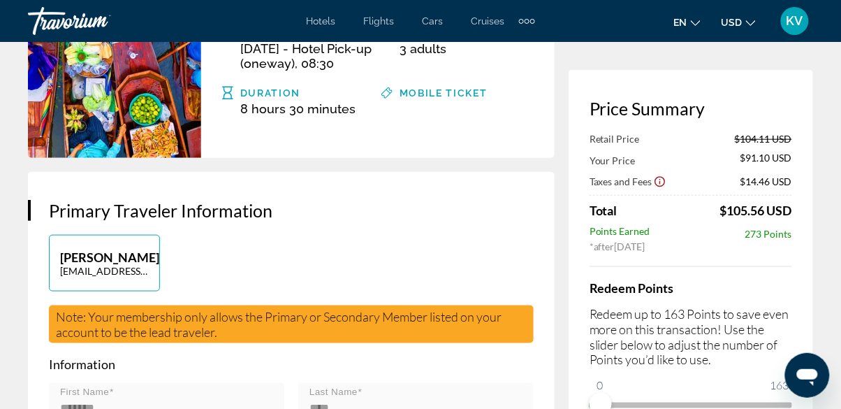
scroll to position [237, 0]
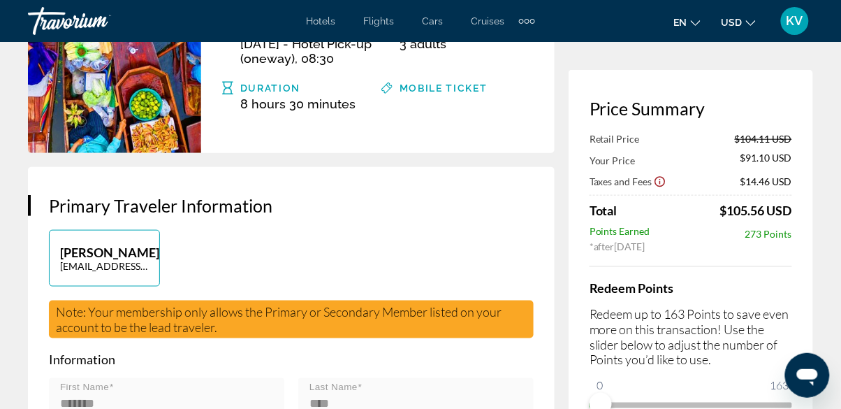
click at [93, 260] on p "[EMAIL_ADDRESS][DOMAIN_NAME]" at bounding box center [104, 266] width 89 height 12
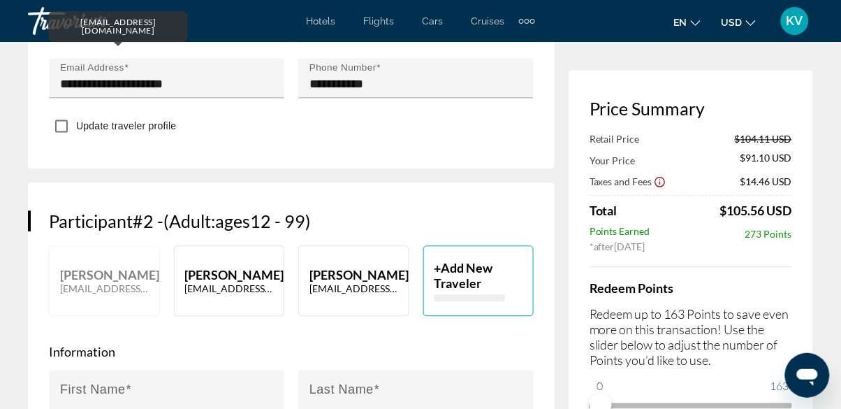
scroll to position [621, 0]
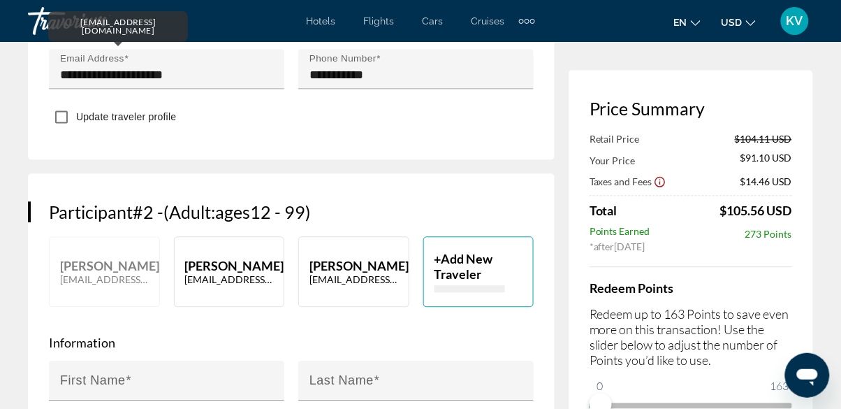
click at [340, 273] on p "[EMAIL_ADDRESS][DOMAIN_NAME]" at bounding box center [354, 279] width 89 height 12
type input "******"
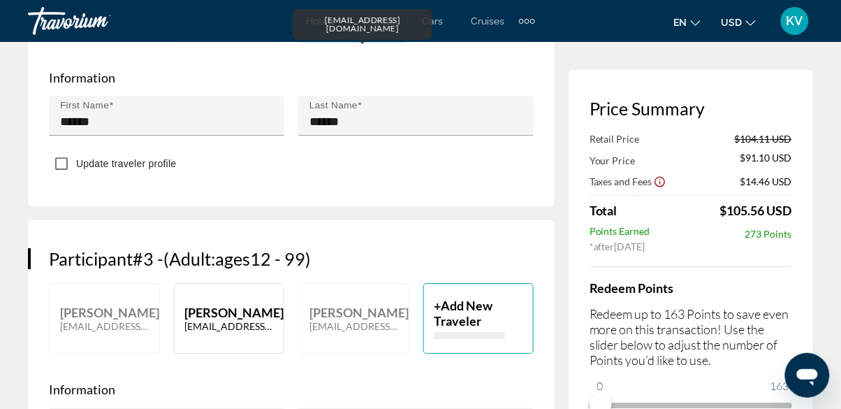
scroll to position [889, 0]
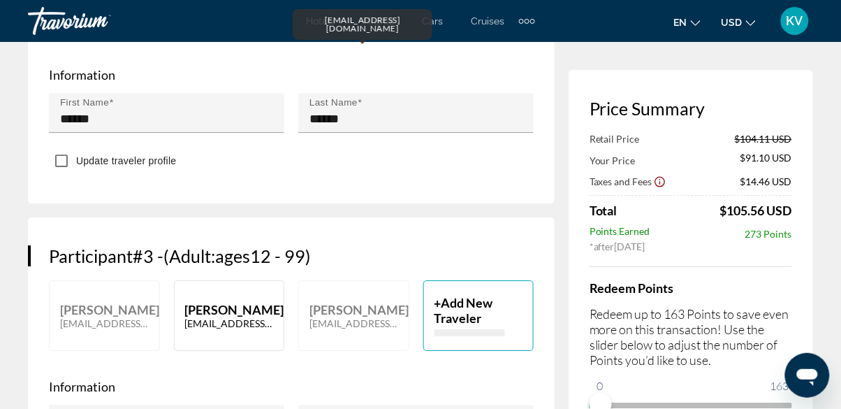
click at [217, 317] on p "[EMAIL_ADDRESS][DOMAIN_NAME]" at bounding box center [229, 323] width 89 height 12
type input "*****"
type input "*******"
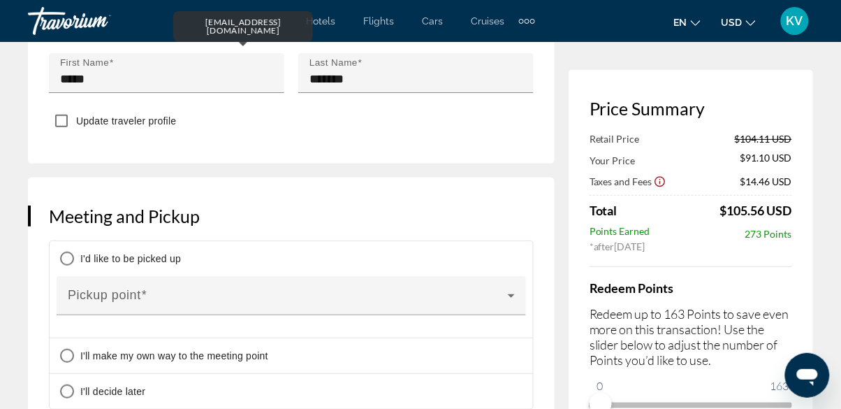
scroll to position [1241, 0]
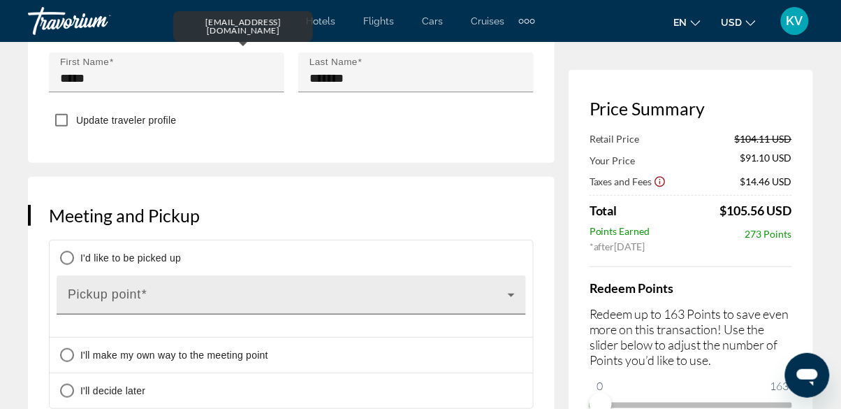
click at [89, 292] on span "Main content" at bounding box center [288, 300] width 440 height 17
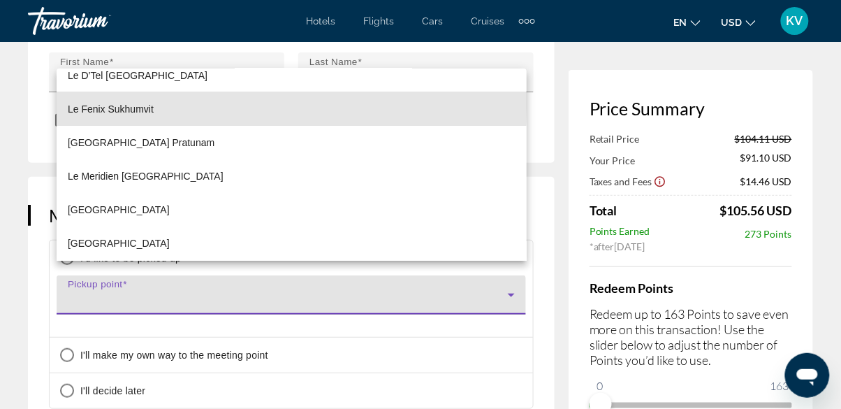
scroll to position [17057, 0]
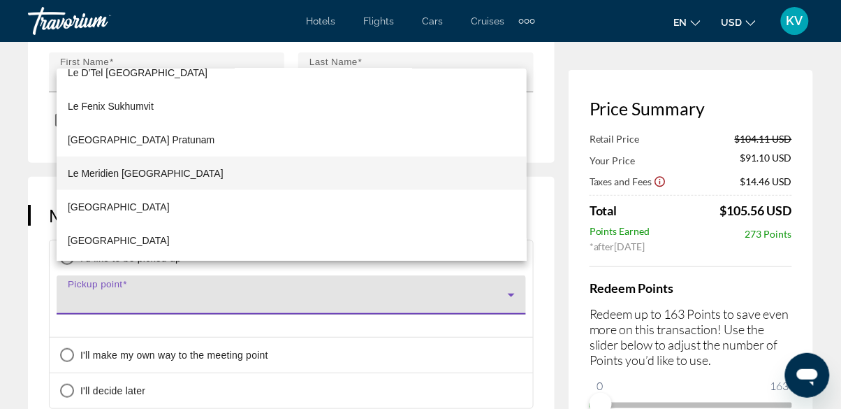
click at [104, 182] on span "Le Meridien Bangkok" at bounding box center [146, 173] width 156 height 17
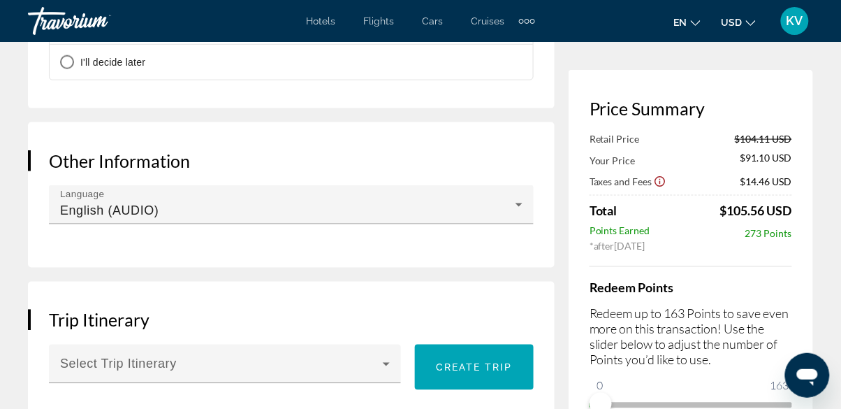
scroll to position [1583, 0]
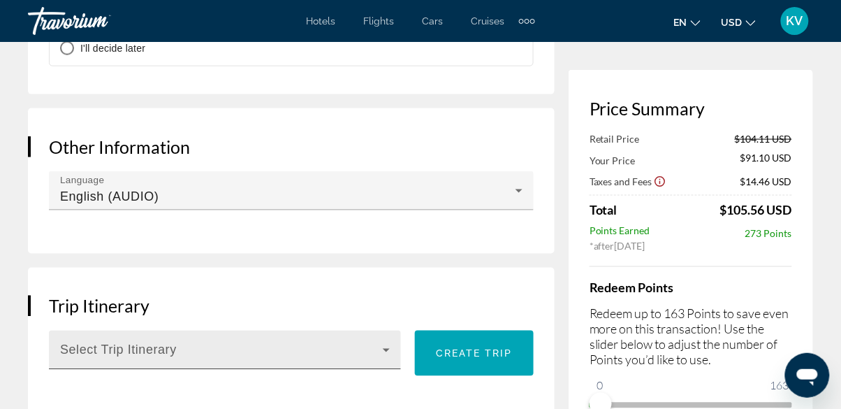
click at [189, 347] on span "Main content" at bounding box center [221, 355] width 323 height 17
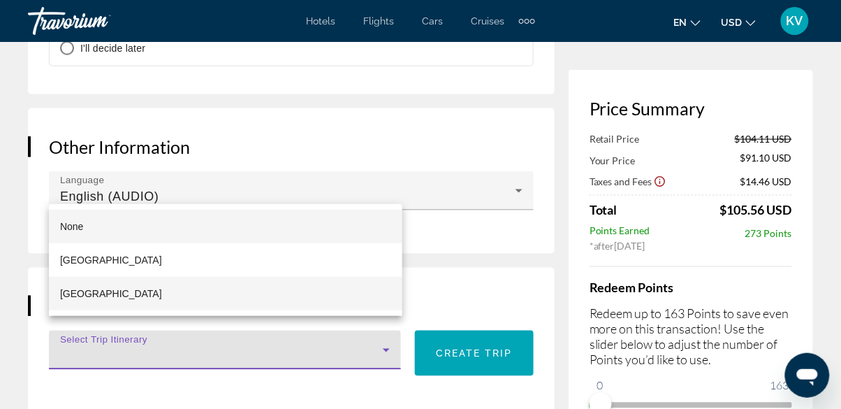
click at [84, 302] on span "[GEOGRAPHIC_DATA]" at bounding box center [111, 293] width 102 height 17
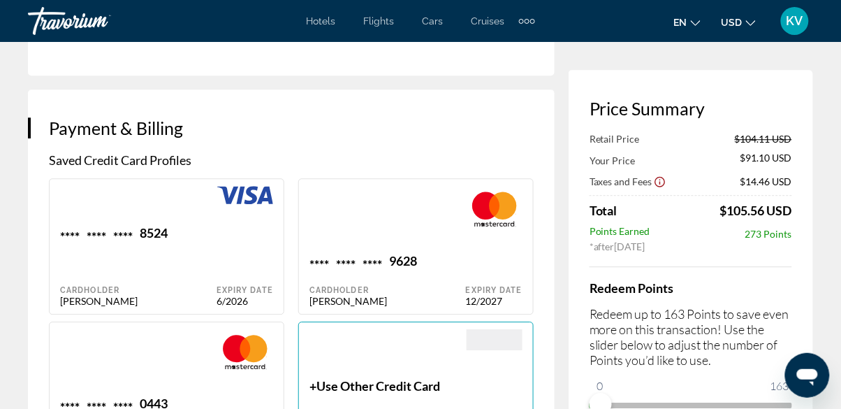
scroll to position [1925, 0]
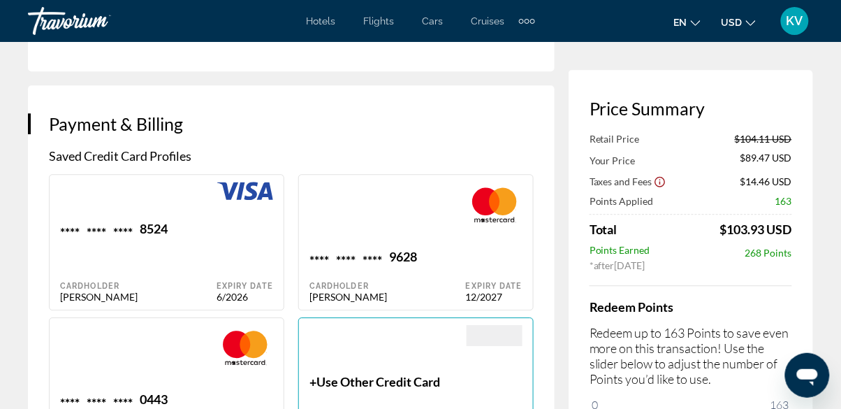
click at [774, 408] on div "Price Summary Retail Price $104.11 USD Your Price $89.47 USD Taxes and Fees $14…" at bounding box center [691, 3] width 245 height 3647
click at [129, 233] on div "**** **** **** 8524 Cardholder [PERSON_NAME]" at bounding box center [138, 262] width 157 height 82
type input "*******"
type input "****"
type input "**********"
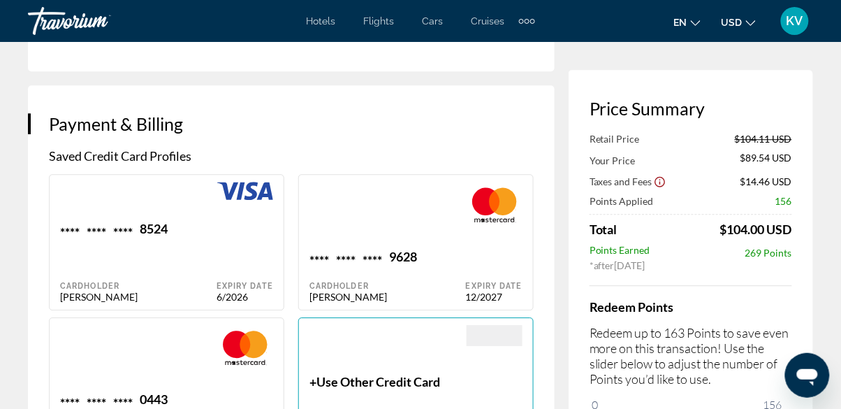
type input "**********"
type input "*******"
type input "*****"
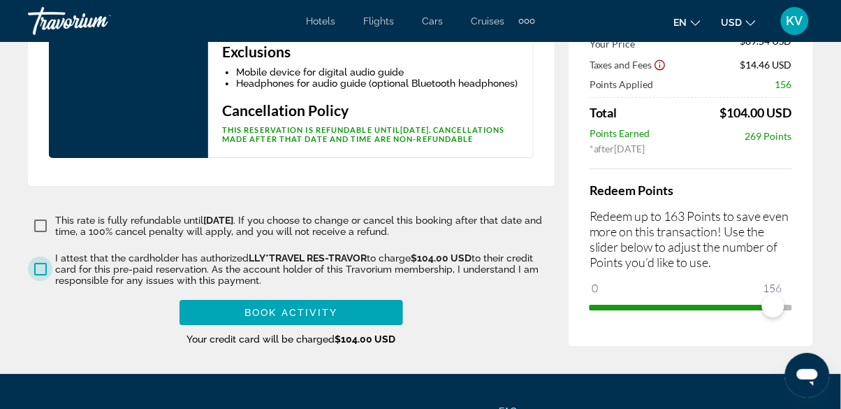
scroll to position [3379, 0]
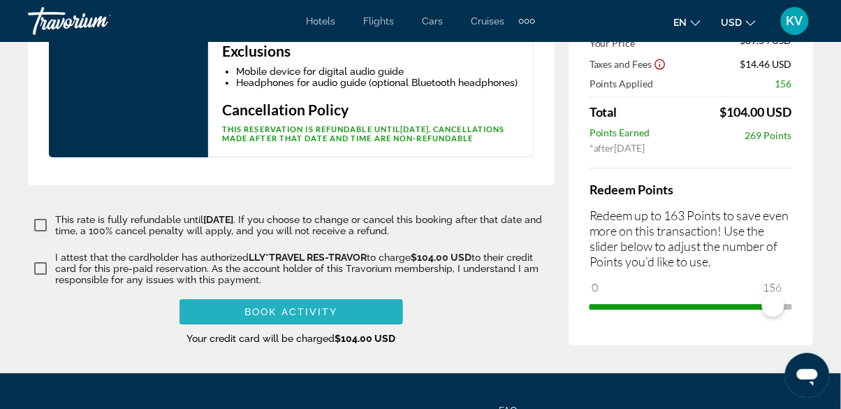
click at [305, 312] on span "Book Activity" at bounding box center [291, 311] width 93 height 11
